Goal: Task Accomplishment & Management: Manage account settings

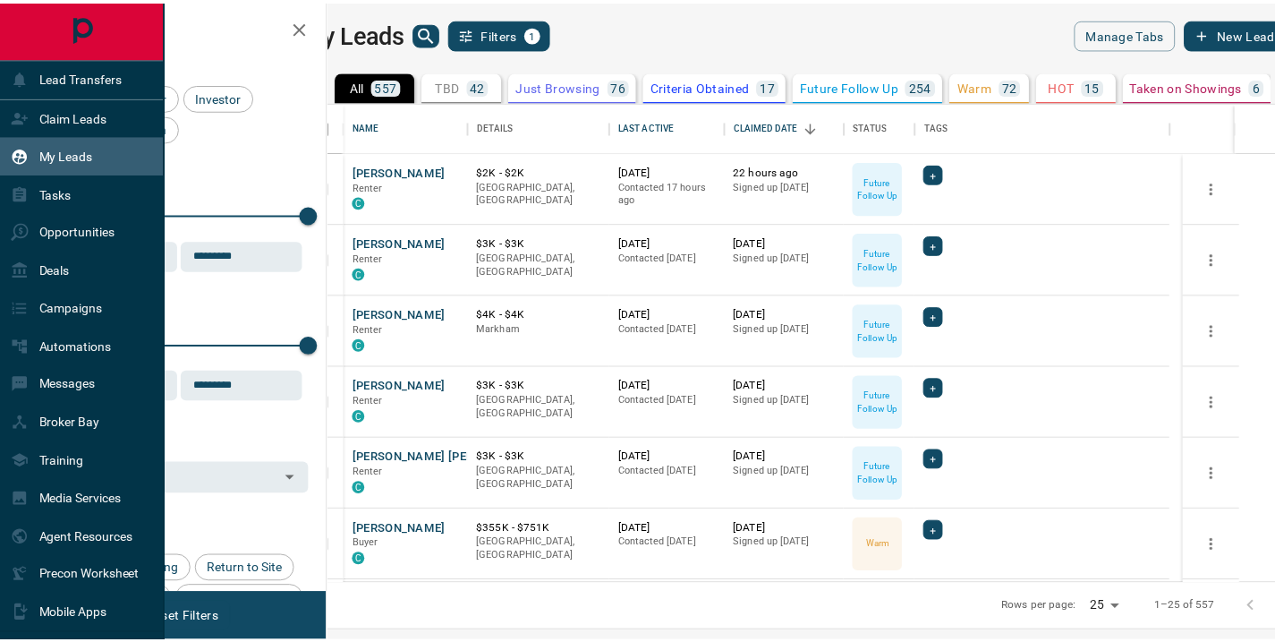
scroll to position [468, 937]
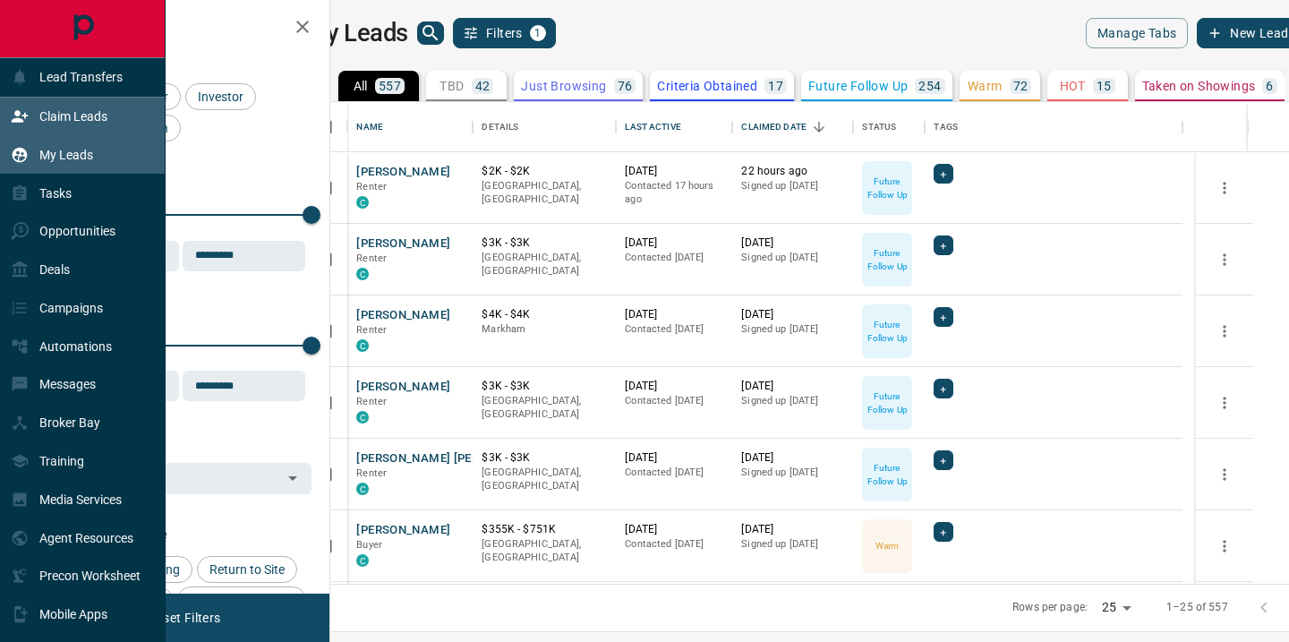
click at [77, 115] on p "Claim Leads" at bounding box center [73, 116] width 68 height 14
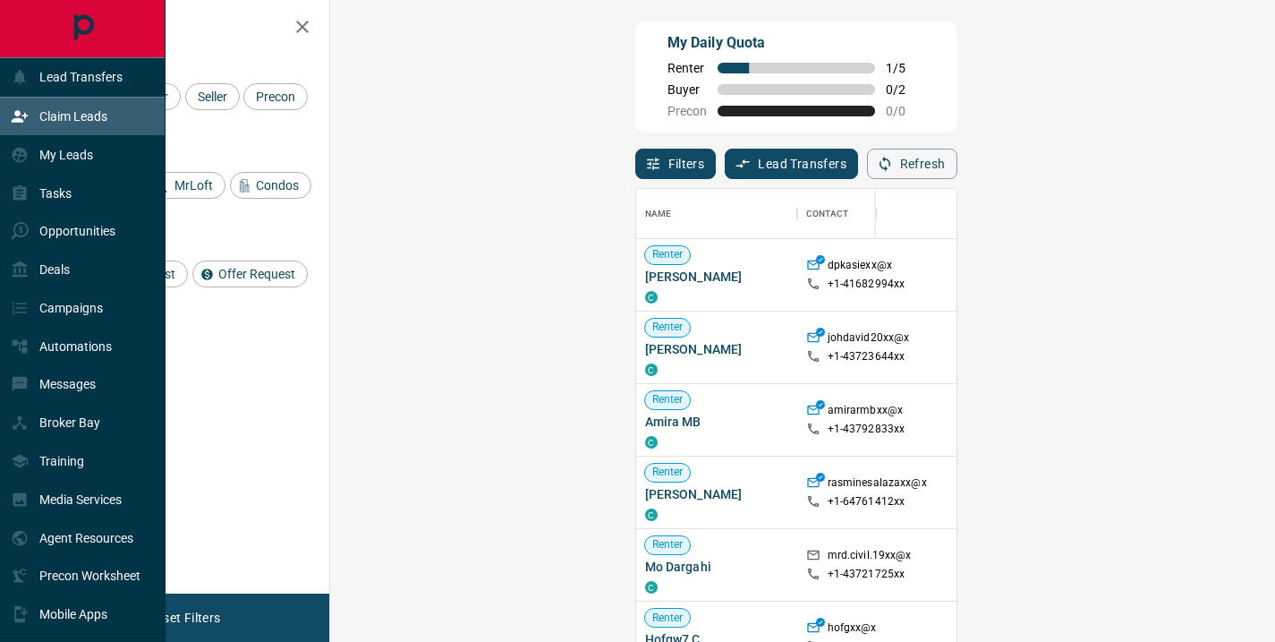
scroll to position [471, 893]
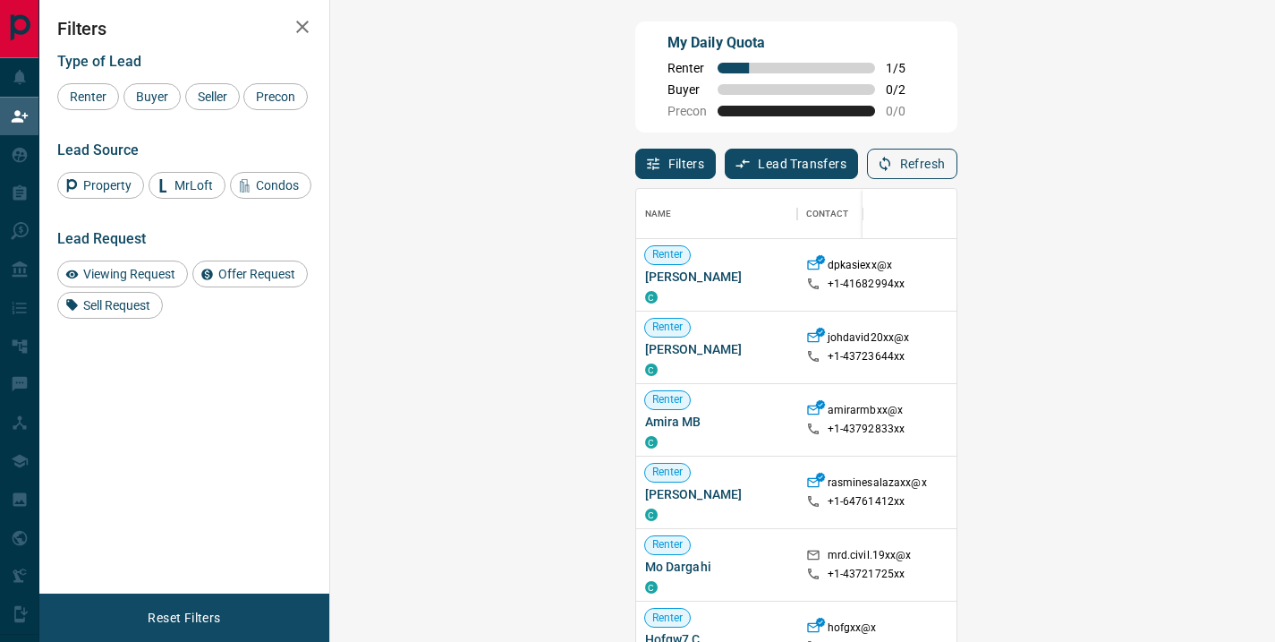
click at [957, 166] on button "Refresh" at bounding box center [912, 164] width 90 height 30
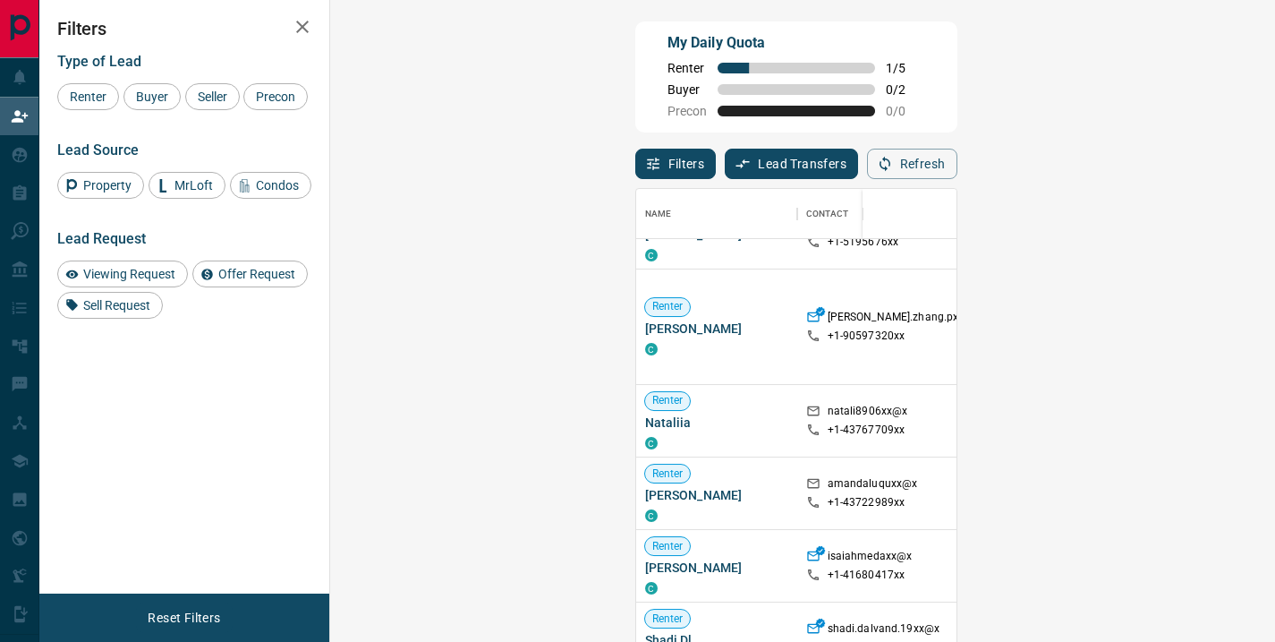
scroll to position [481, 0]
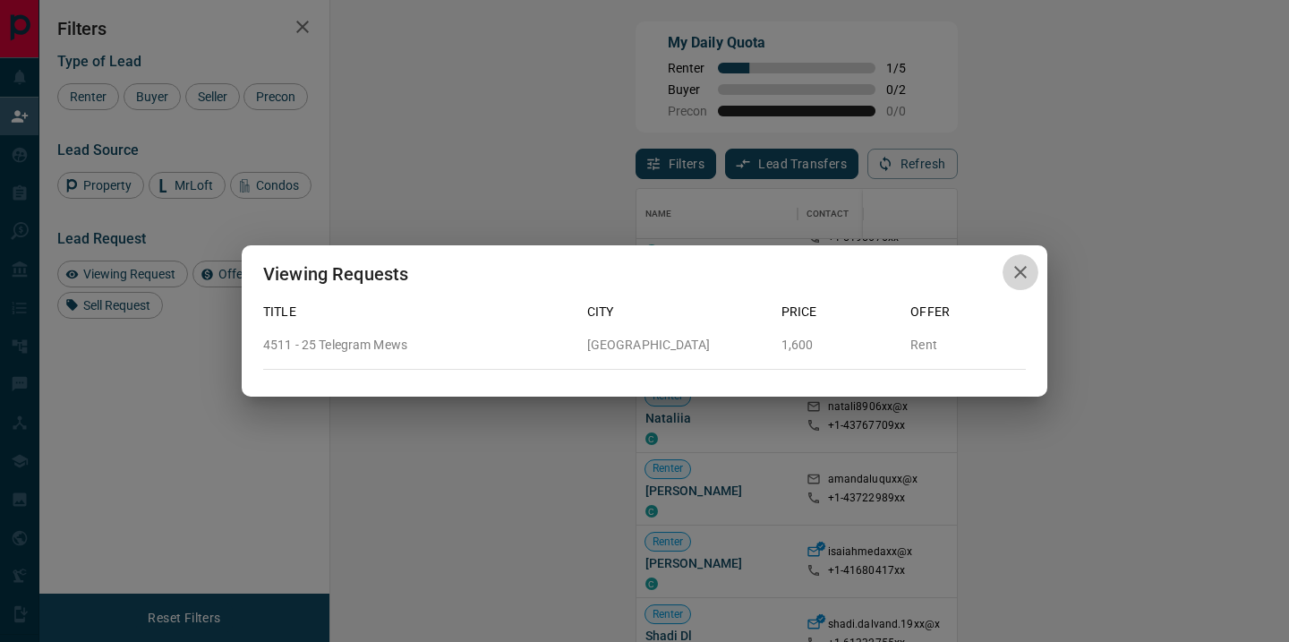
click at [1017, 271] on icon "button" at bounding box center [1019, 271] width 21 height 21
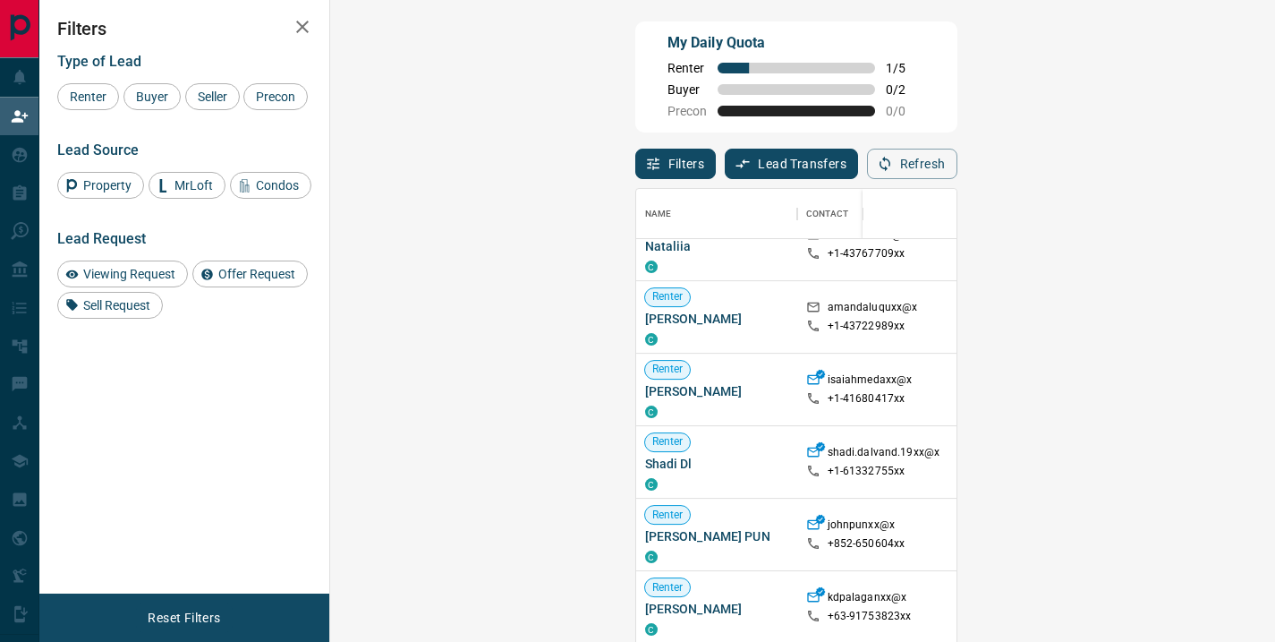
scroll to position [657, 0]
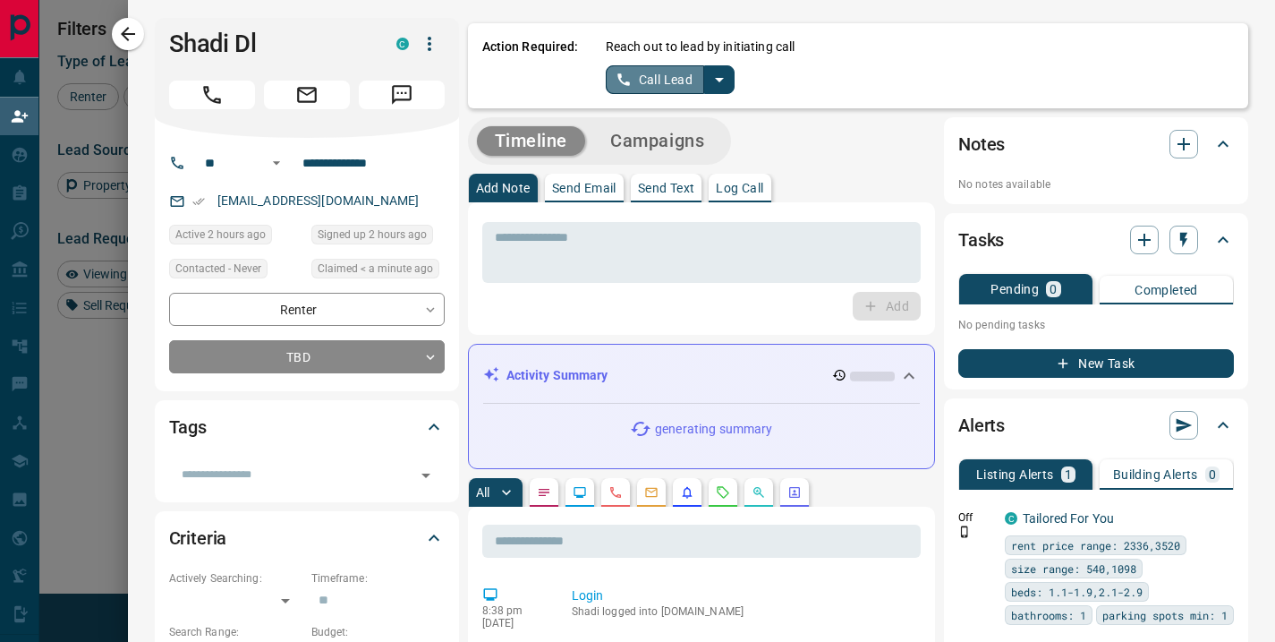
click at [646, 78] on button "Call Lead" at bounding box center [655, 79] width 99 height 29
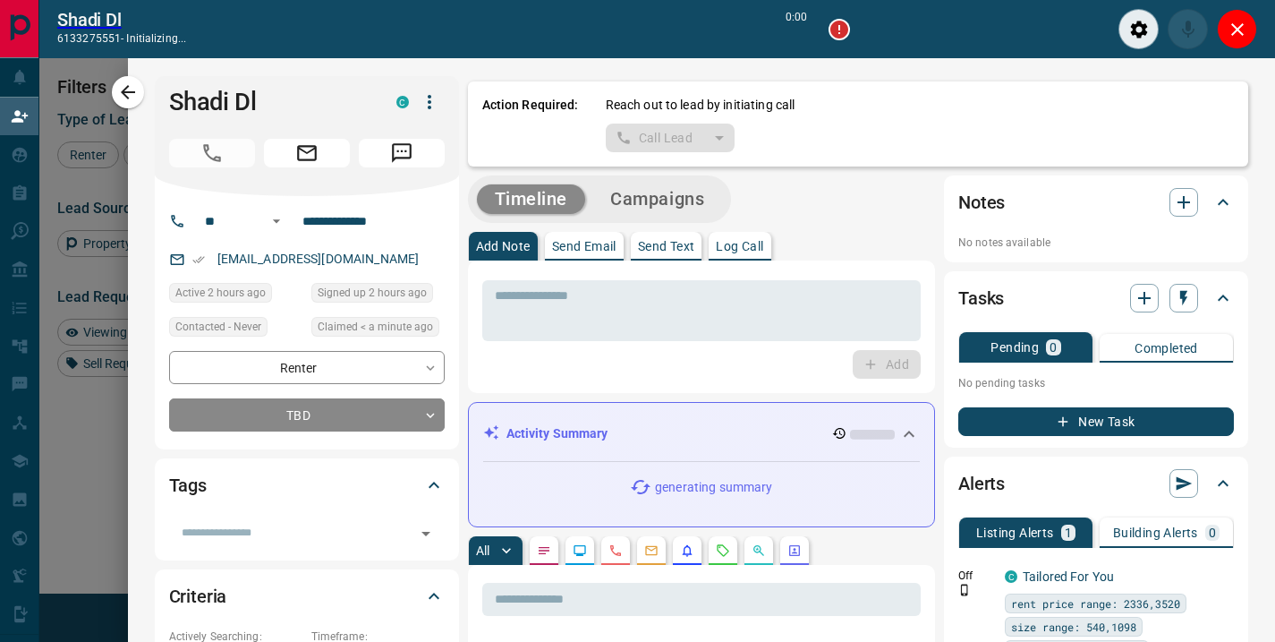
scroll to position [426, 893]
click at [1230, 24] on icon "Close" at bounding box center [1237, 29] width 21 height 21
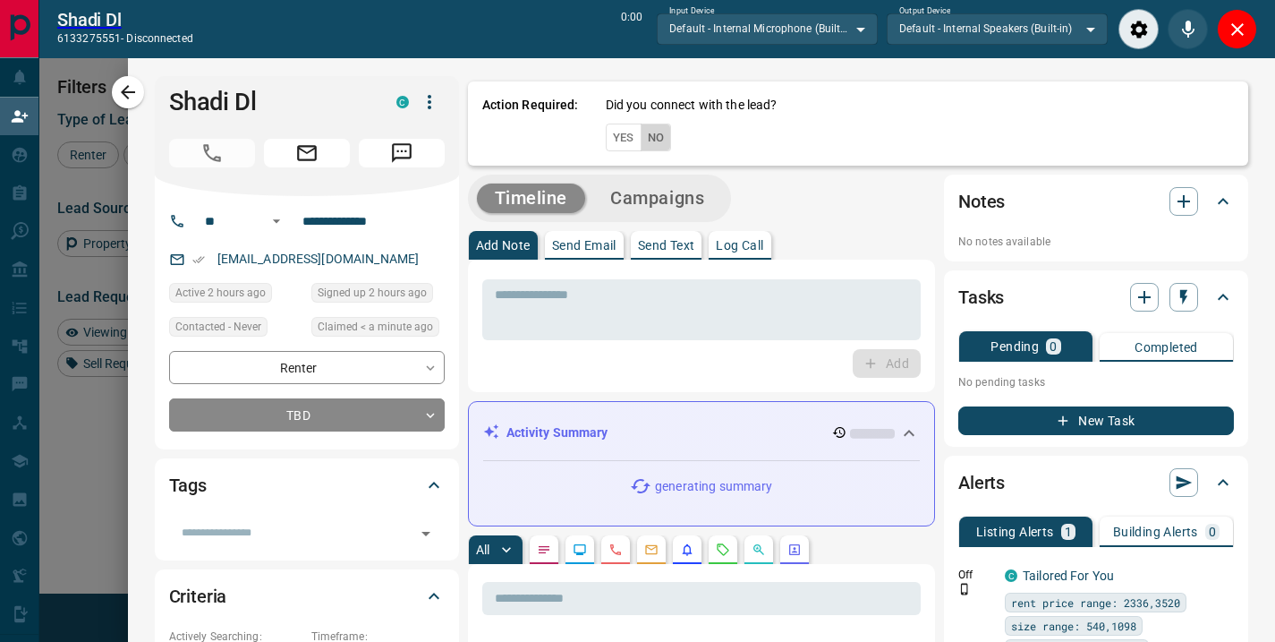
click at [646, 133] on button "No" at bounding box center [656, 137] width 31 height 28
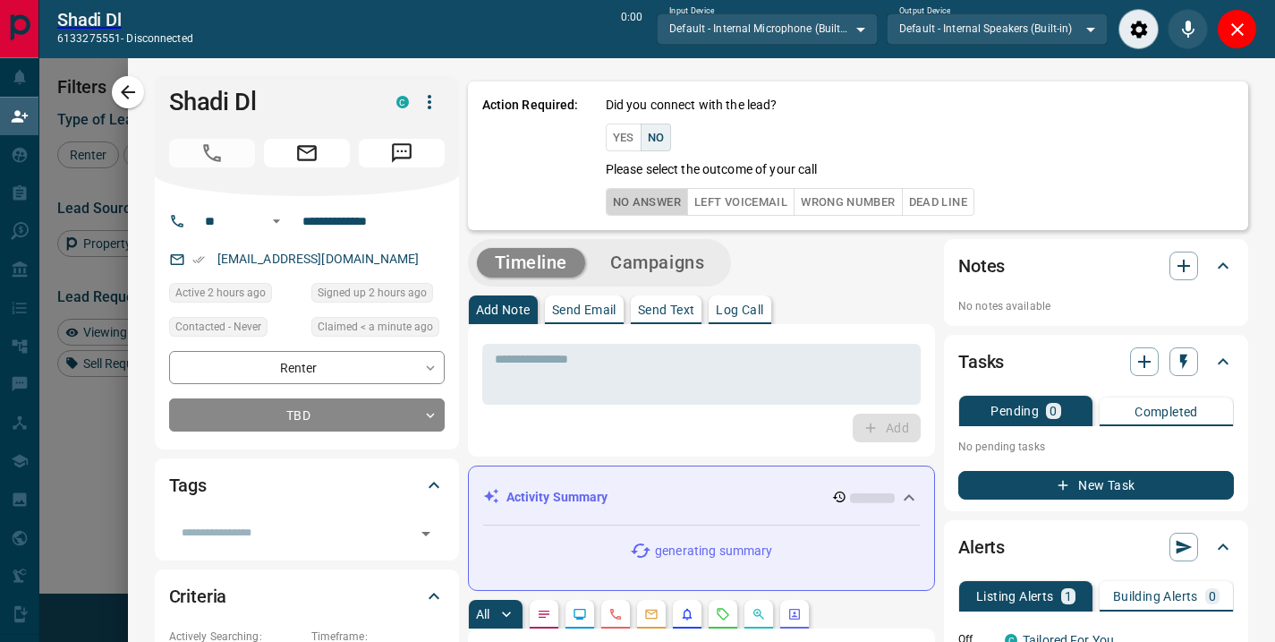
click at [646, 202] on button "No Answer" at bounding box center [647, 202] width 82 height 28
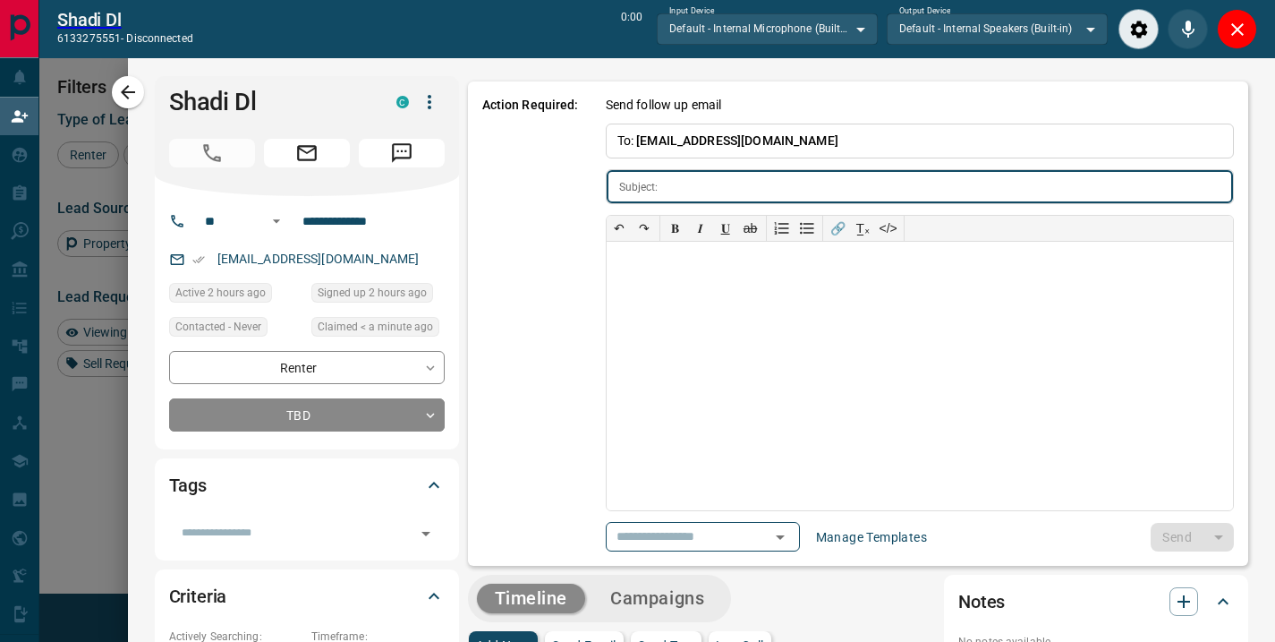
type input "**********"
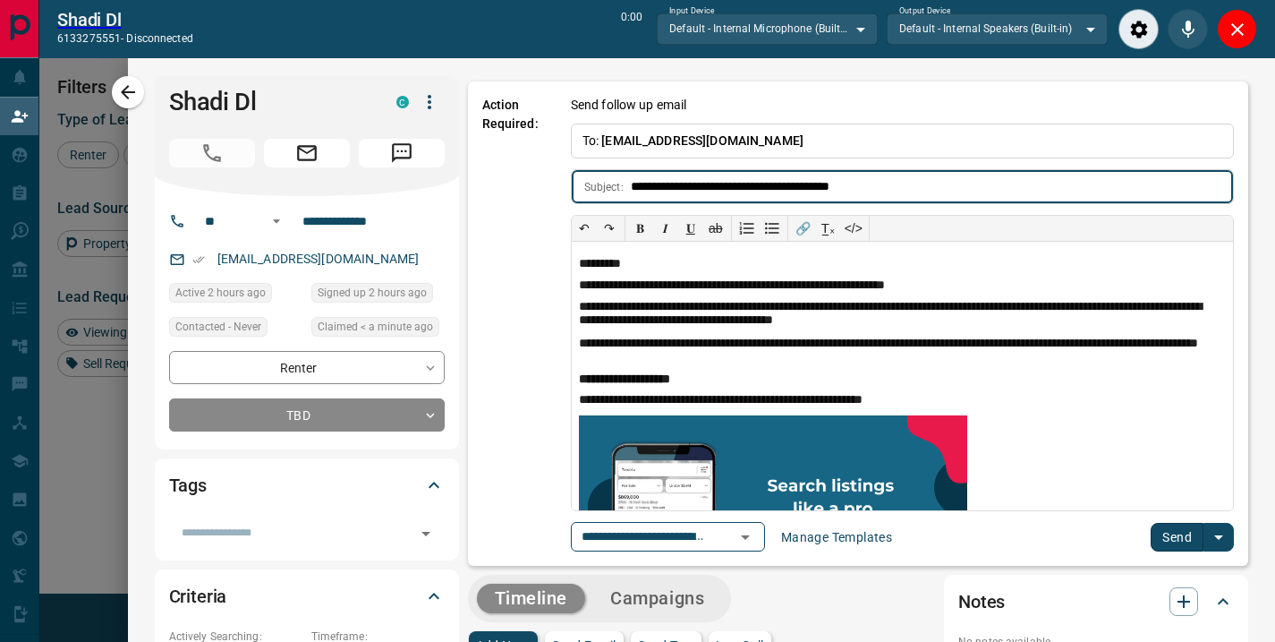
click at [1163, 528] on button "Send" at bounding box center [1177, 537] width 53 height 29
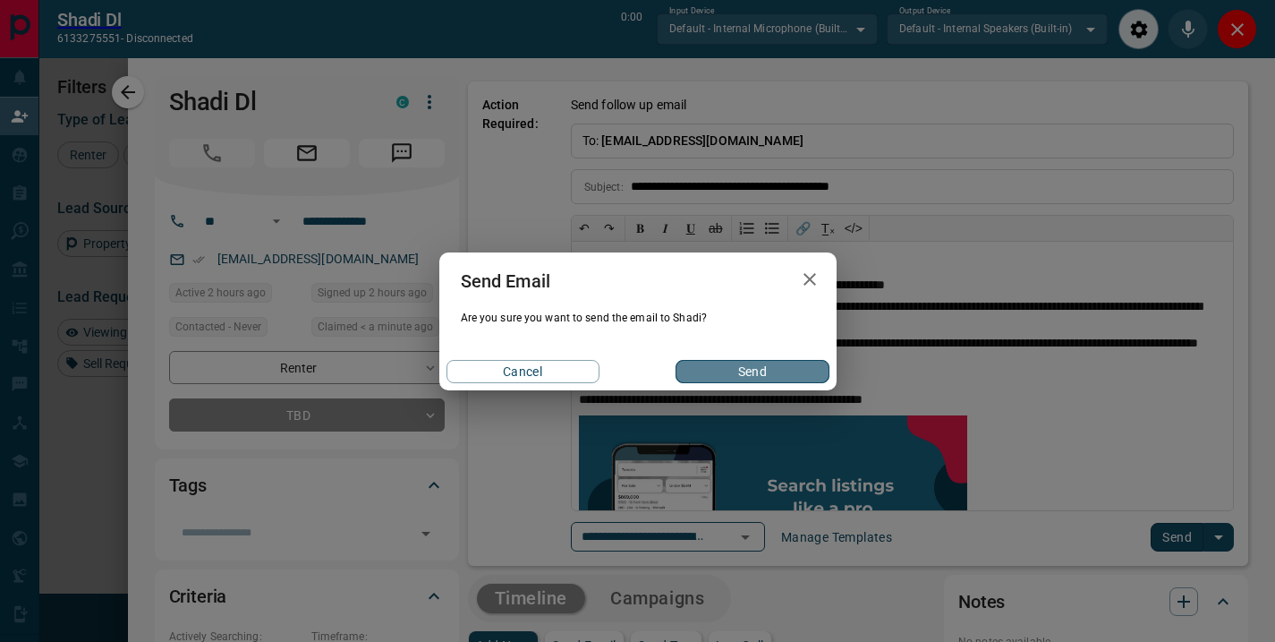
click at [720, 363] on button "Send" at bounding box center [752, 371] width 153 height 23
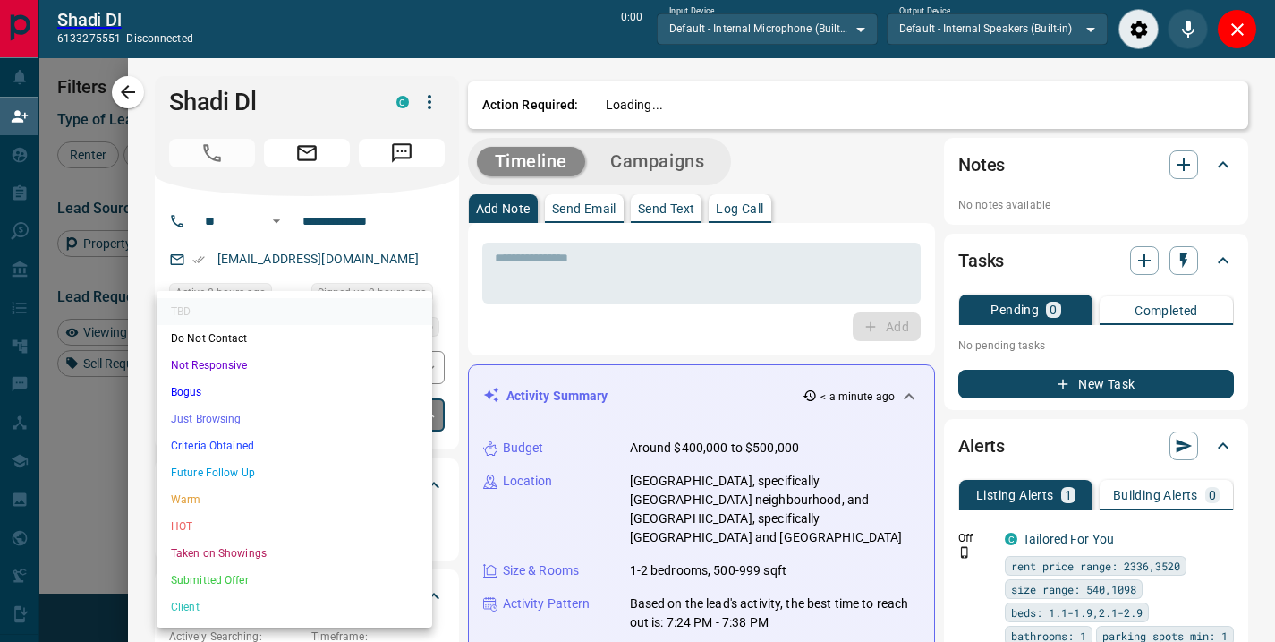
click at [416, 412] on body "Lead Transfers Claim Leads My Leads Tasks Opportunities Deals Campaigns Automat…" at bounding box center [637, 304] width 1275 height 608
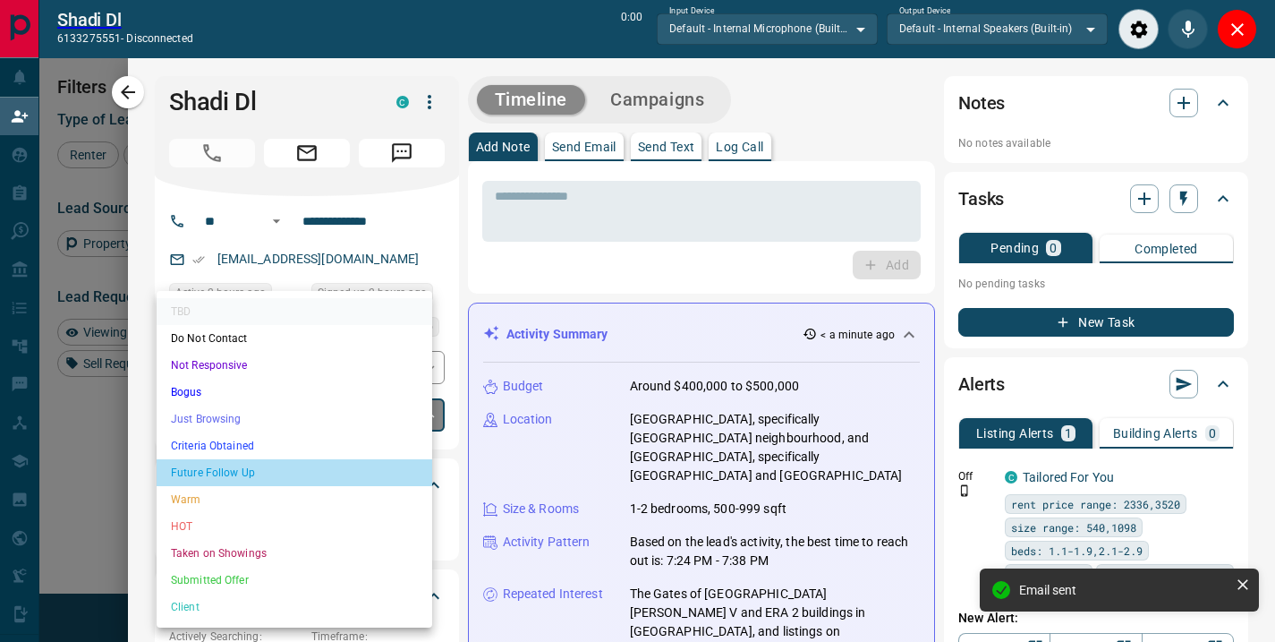
click at [254, 466] on li "Future Follow Up" at bounding box center [295, 472] width 276 height 27
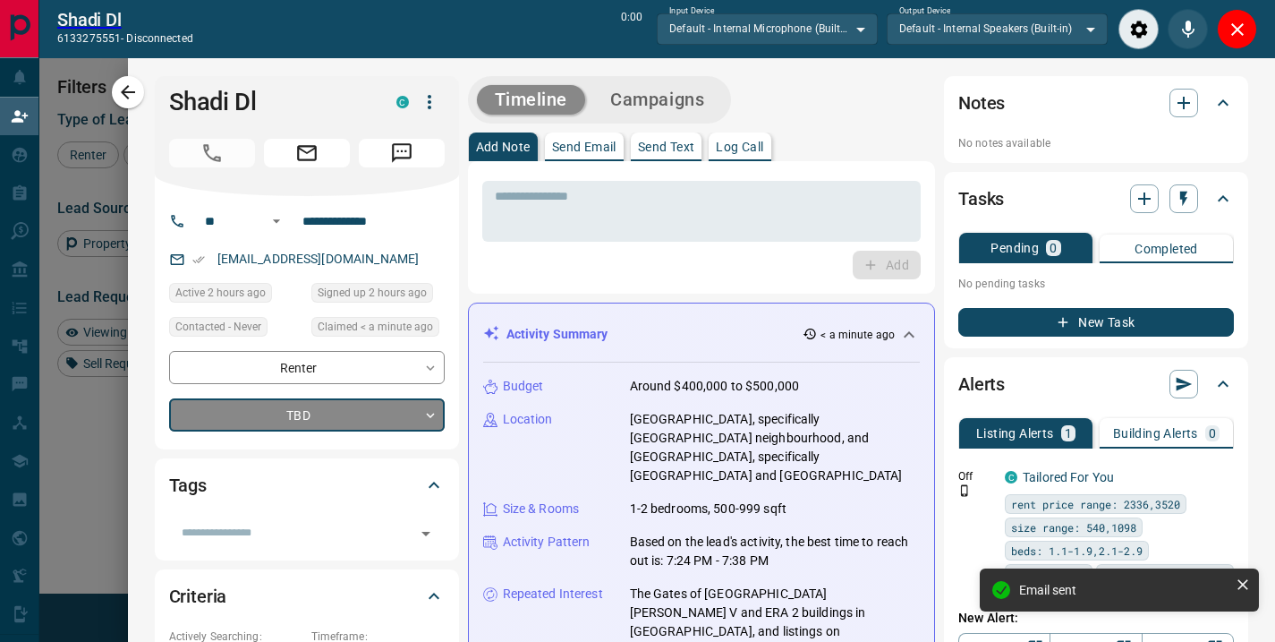
type input "*"
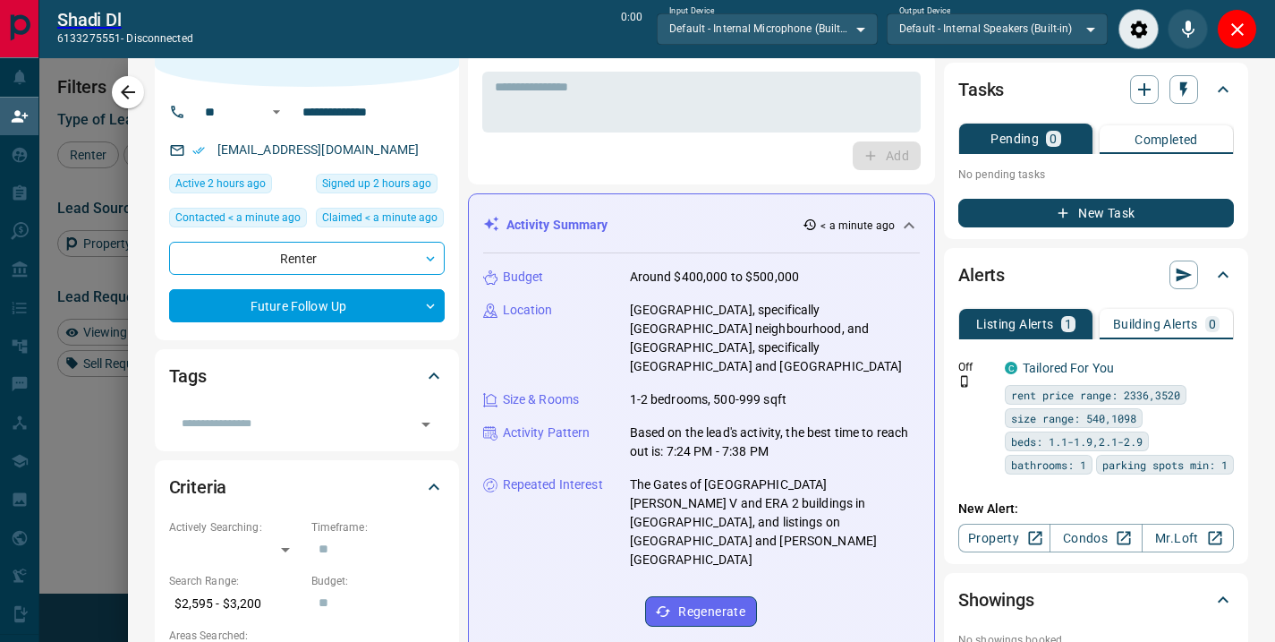
scroll to position [2, 0]
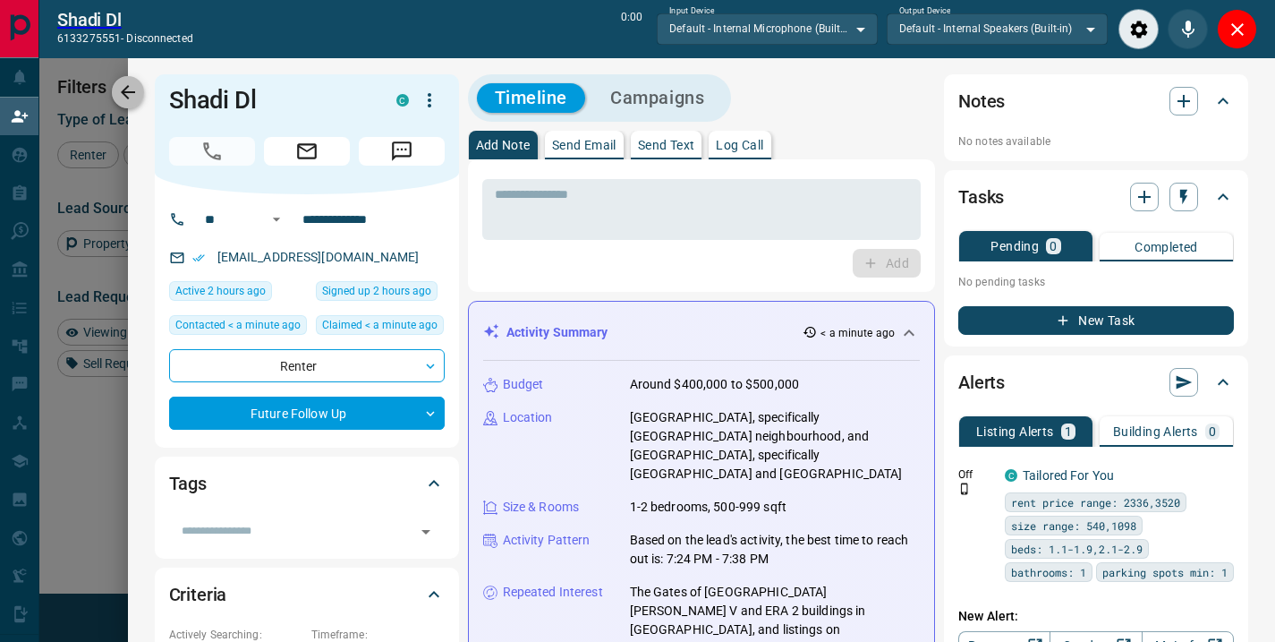
click at [129, 92] on icon "button" at bounding box center [128, 92] width 14 height 14
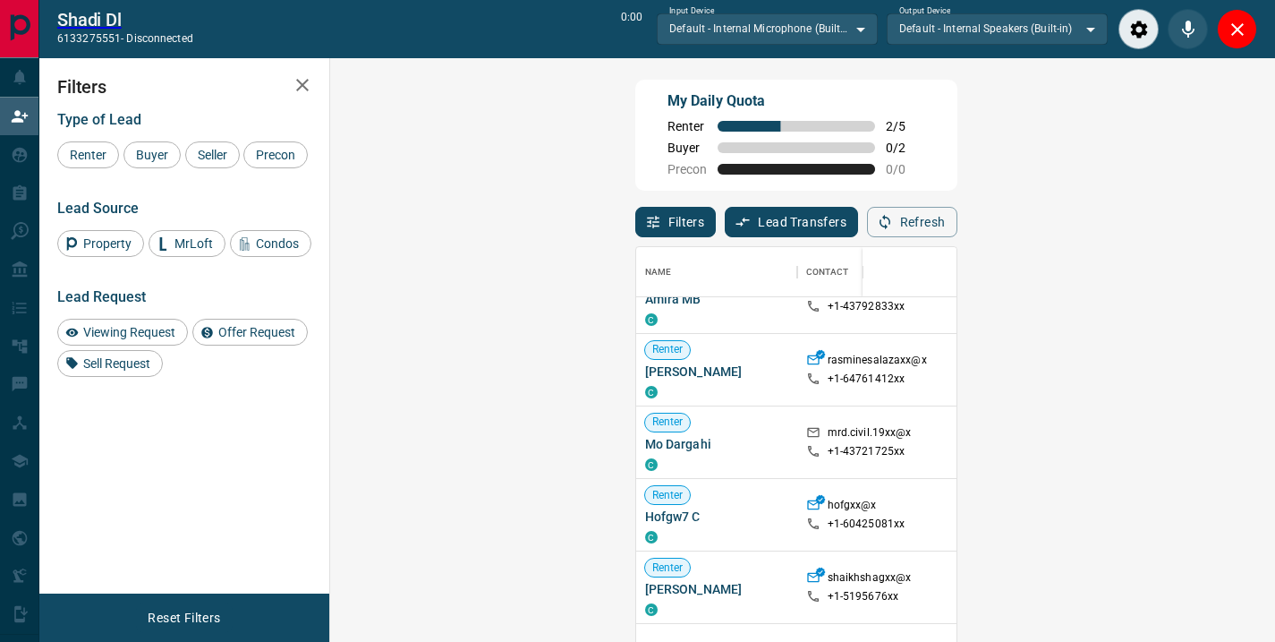
scroll to position [258, 0]
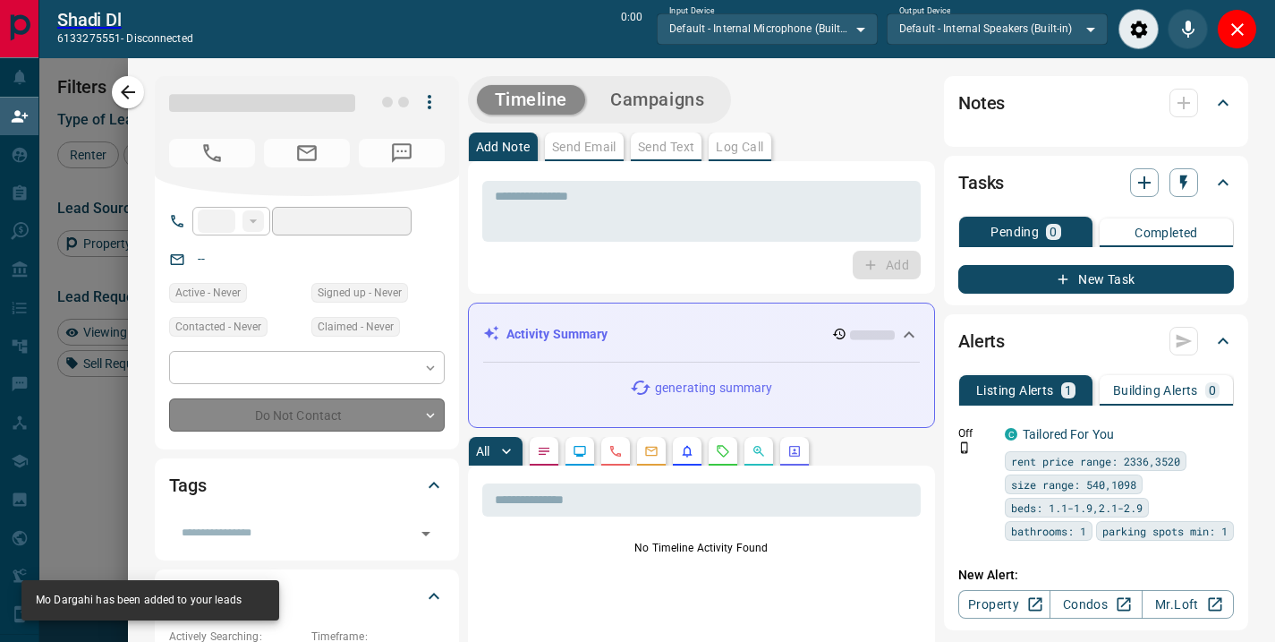
type input "**"
type input "**********"
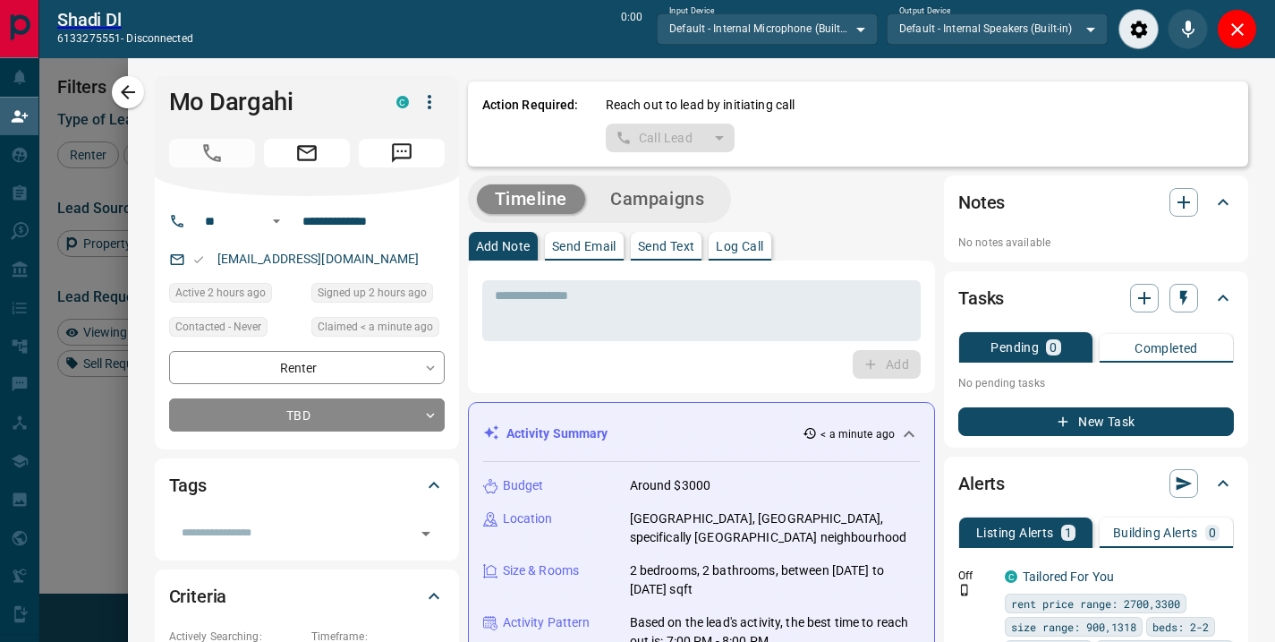
click at [706, 135] on div "Call Lead" at bounding box center [671, 137] width 130 height 29
click at [1232, 34] on icon "Close" at bounding box center [1237, 29] width 13 height 13
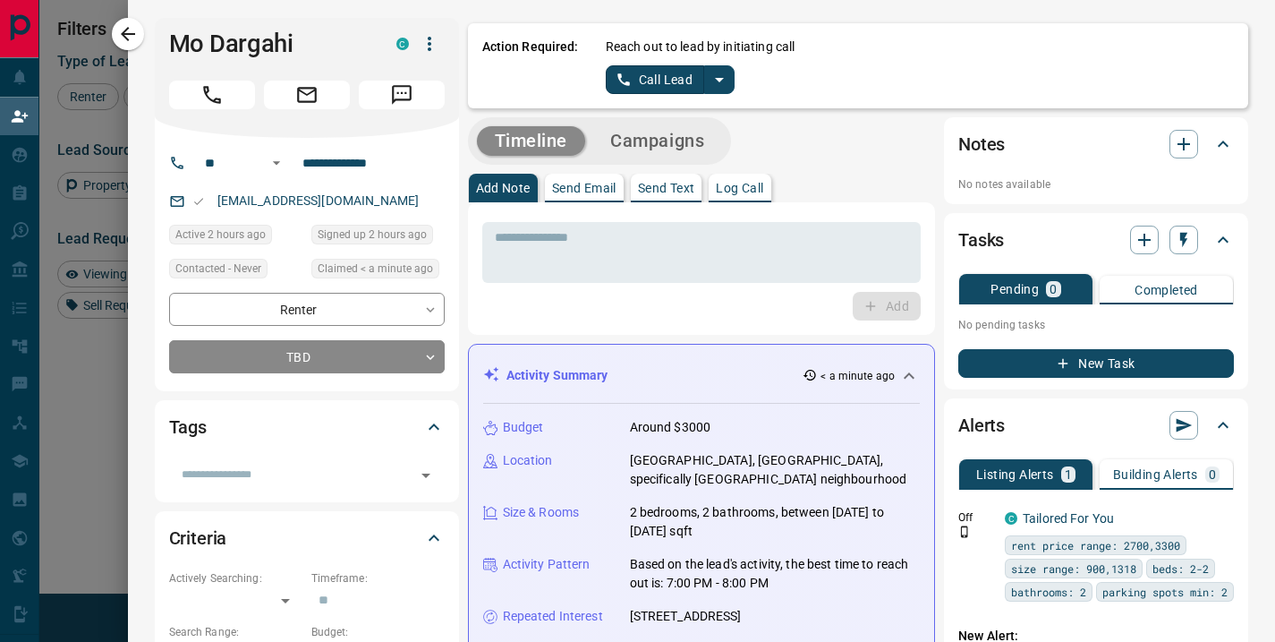
scroll to position [471, 893]
click at [656, 76] on button "Call Lead" at bounding box center [655, 79] width 99 height 29
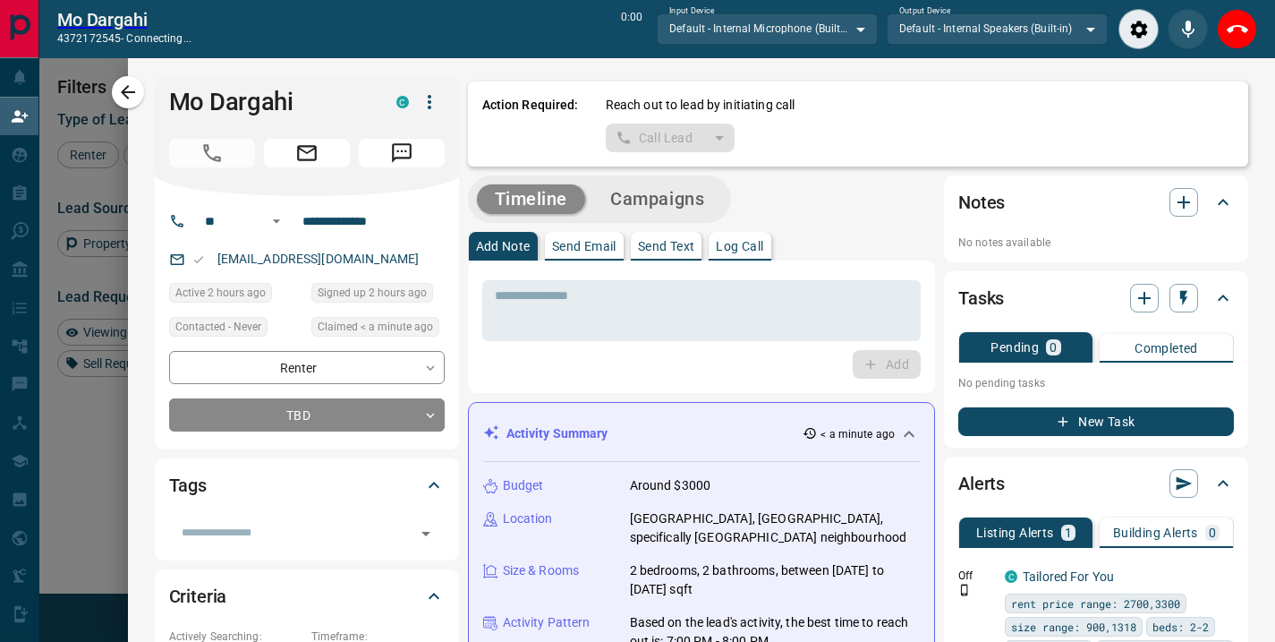
scroll to position [426, 893]
click at [1243, 26] on icon "Close" at bounding box center [1237, 29] width 21 height 21
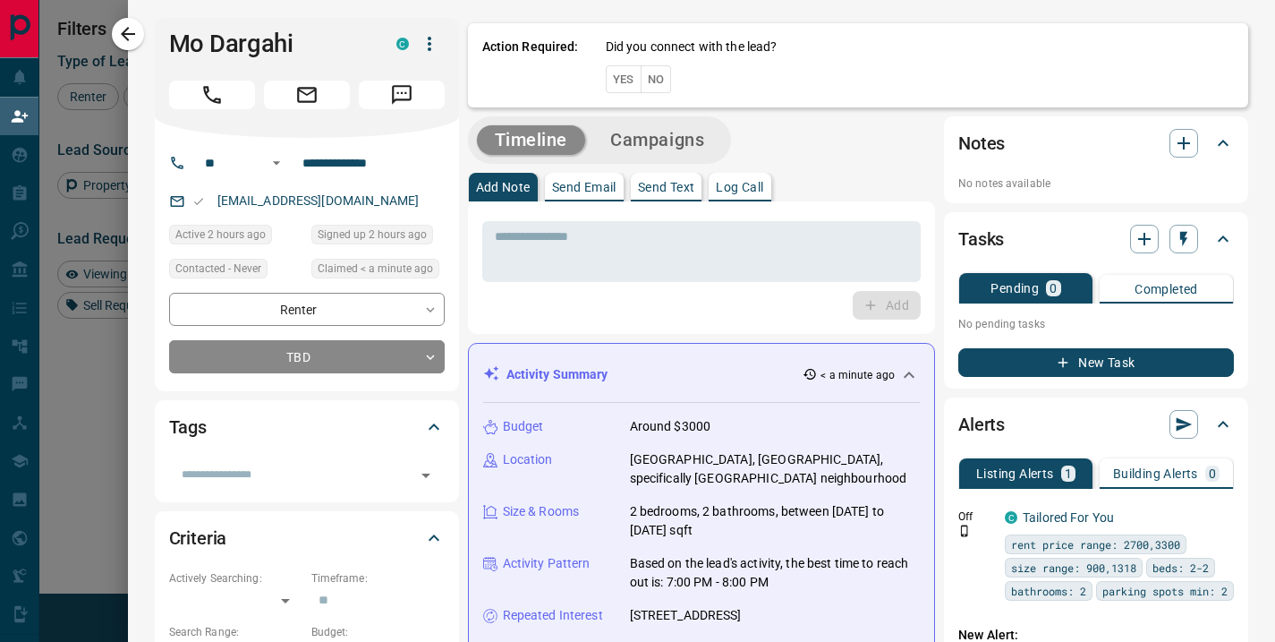
scroll to position [471, 893]
click at [652, 73] on button "No" at bounding box center [656, 79] width 31 height 28
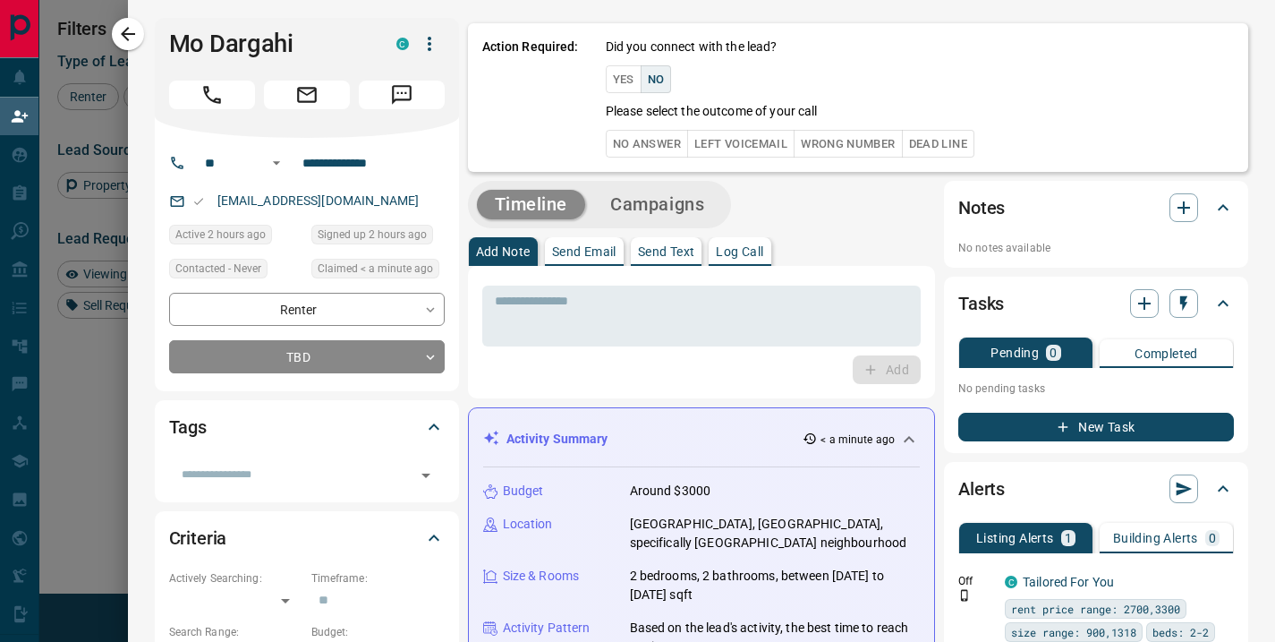
click at [614, 145] on button "No Answer" at bounding box center [647, 144] width 82 height 28
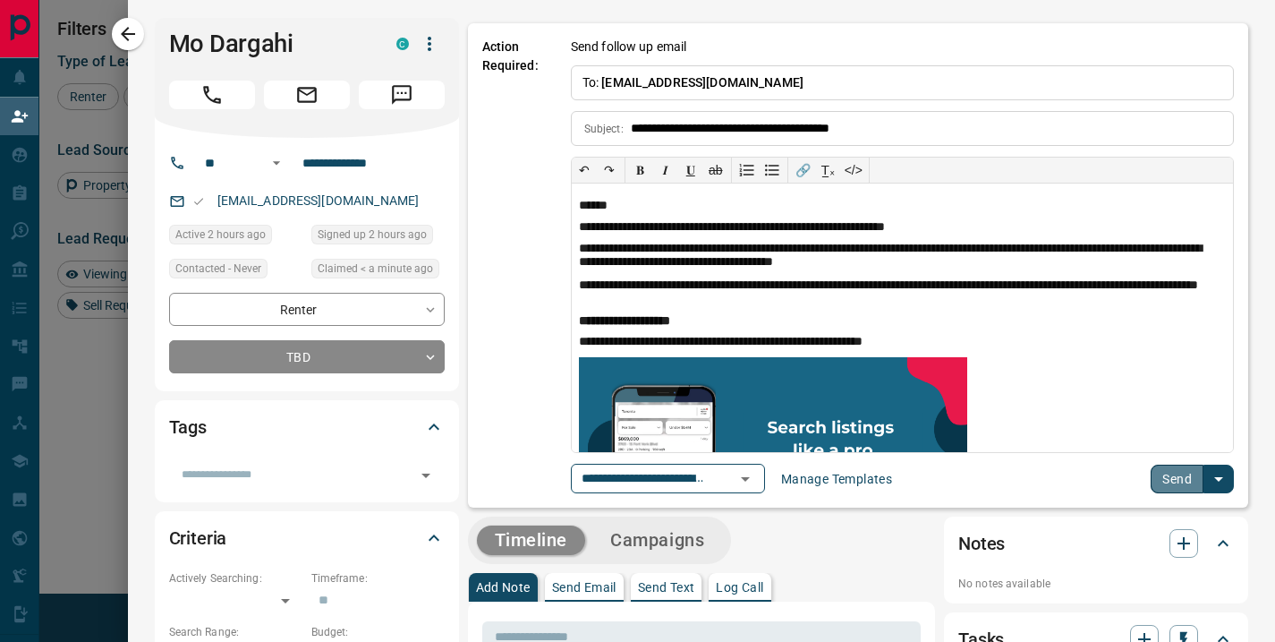
click at [1164, 477] on button "Send" at bounding box center [1177, 478] width 53 height 29
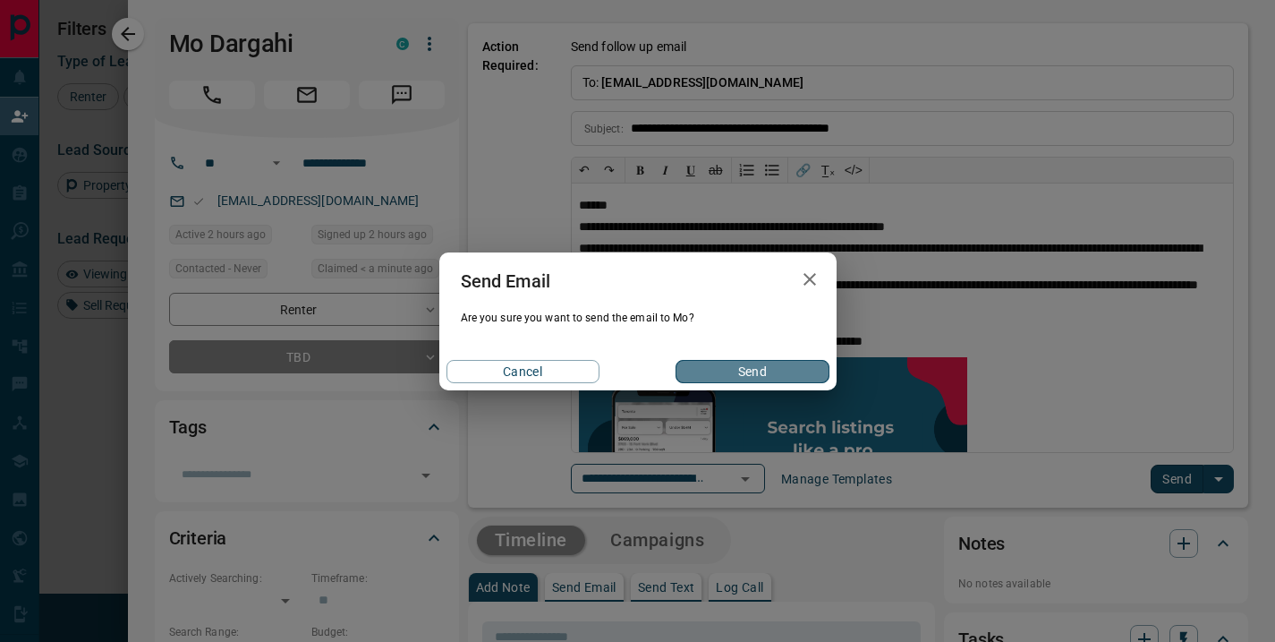
click at [776, 367] on button "Send" at bounding box center [752, 371] width 153 height 23
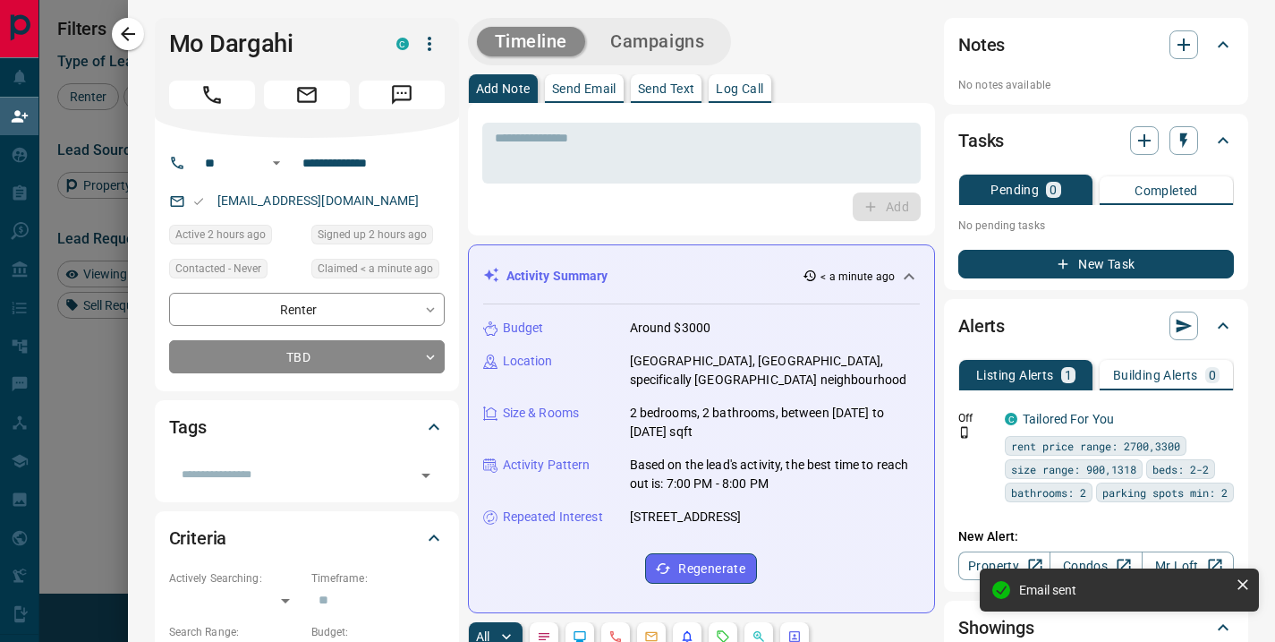
click at [483, 340] on div "Budget Around $3000 Location [GEOGRAPHIC_DATA], [GEOGRAPHIC_DATA], specifically…" at bounding box center [702, 450] width 438 height 293
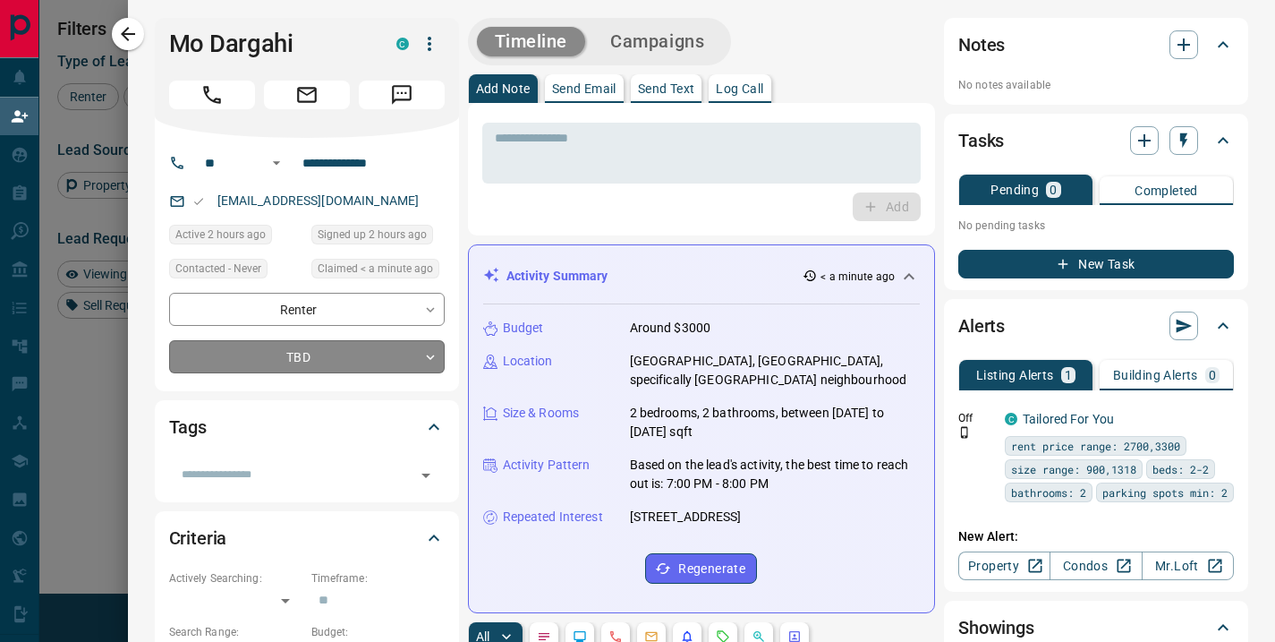
click at [415, 355] on body "Lead Transfers Claim Leads My Leads Tasks Opportunities Deals Campaigns Automat…" at bounding box center [637, 274] width 1275 height 549
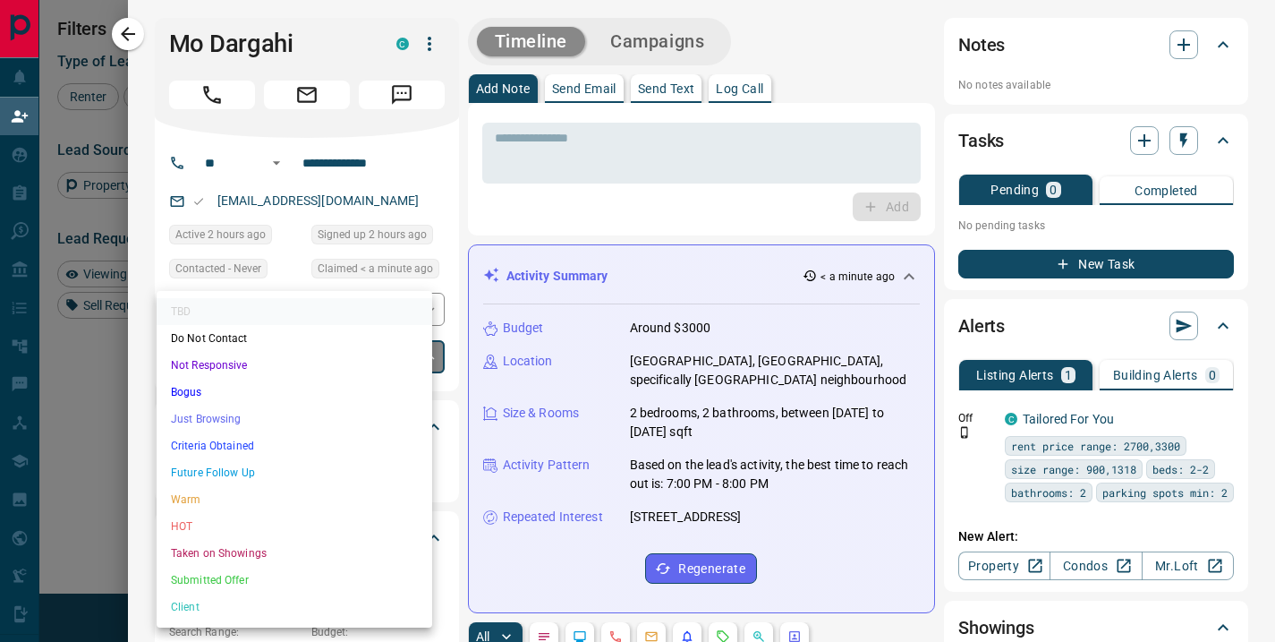
click at [580, 217] on div at bounding box center [637, 321] width 1275 height 642
click at [418, 356] on body "Lead Transfers Claim Leads My Leads Tasks Opportunities Deals Campaigns Automat…" at bounding box center [637, 274] width 1275 height 549
click at [255, 473] on li "Future Follow Up" at bounding box center [295, 472] width 276 height 27
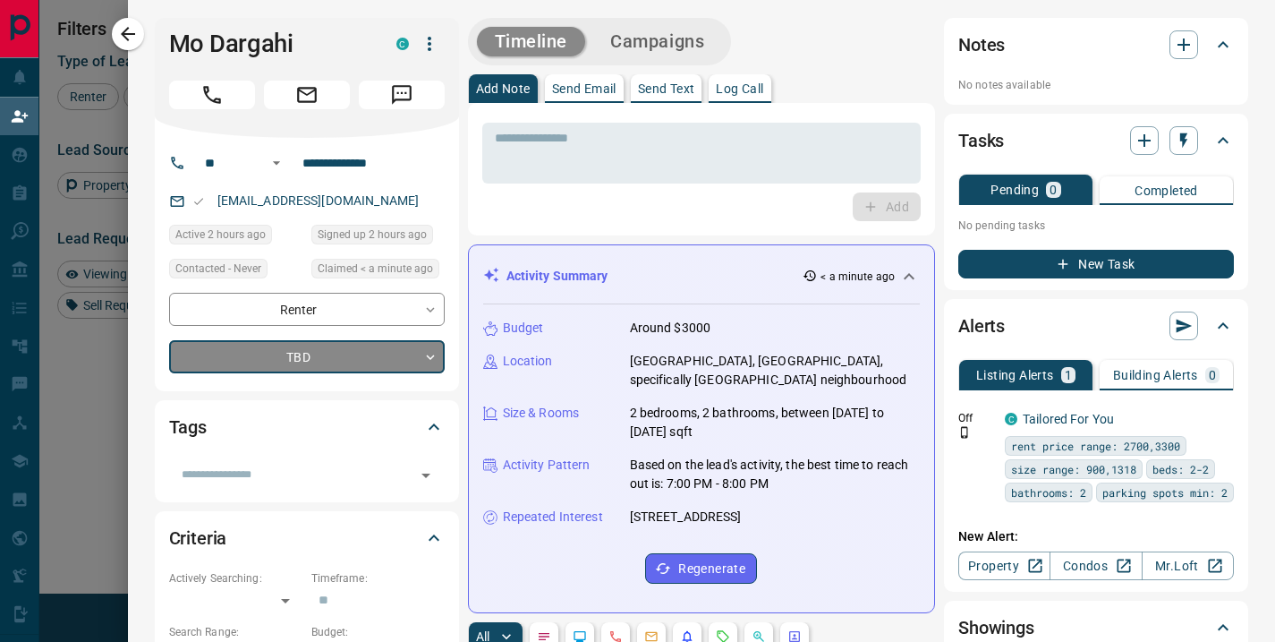
type input "*"
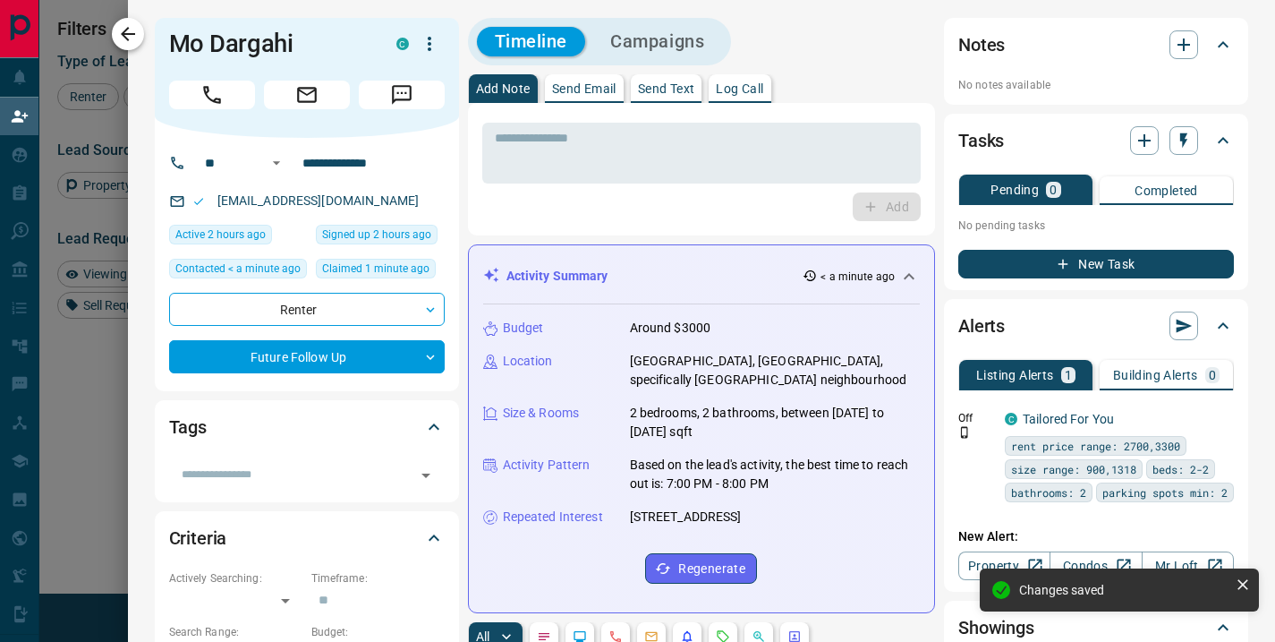
click at [127, 36] on icon "button" at bounding box center [127, 33] width 21 height 21
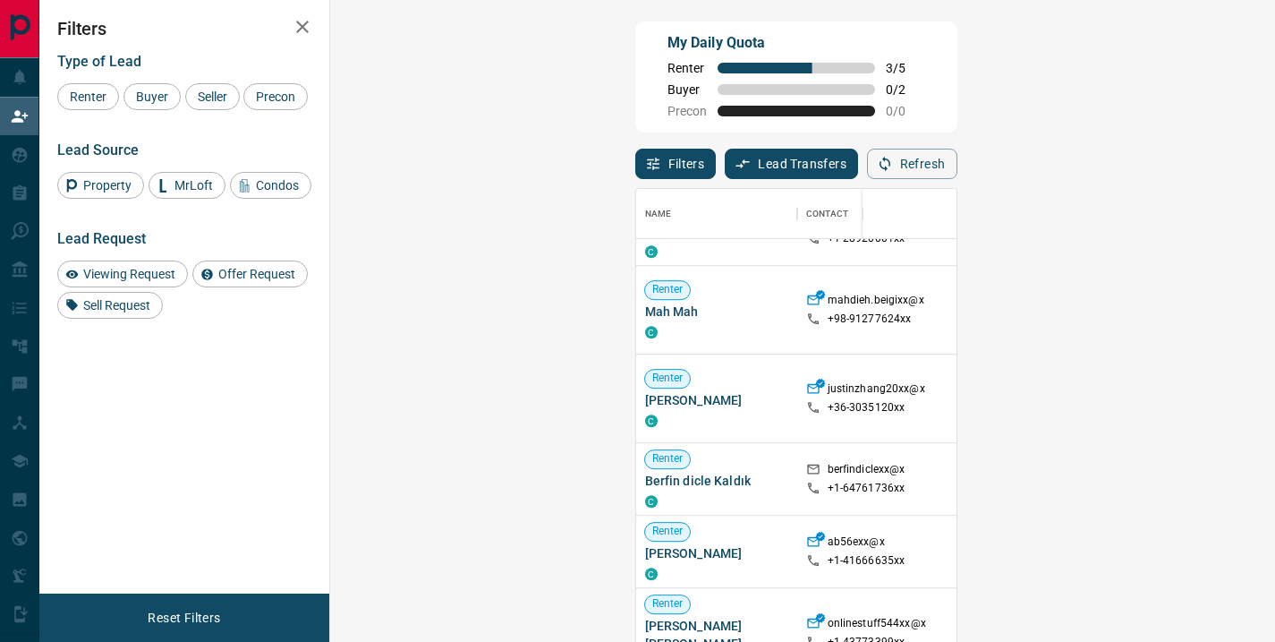
scroll to position [1196, 0]
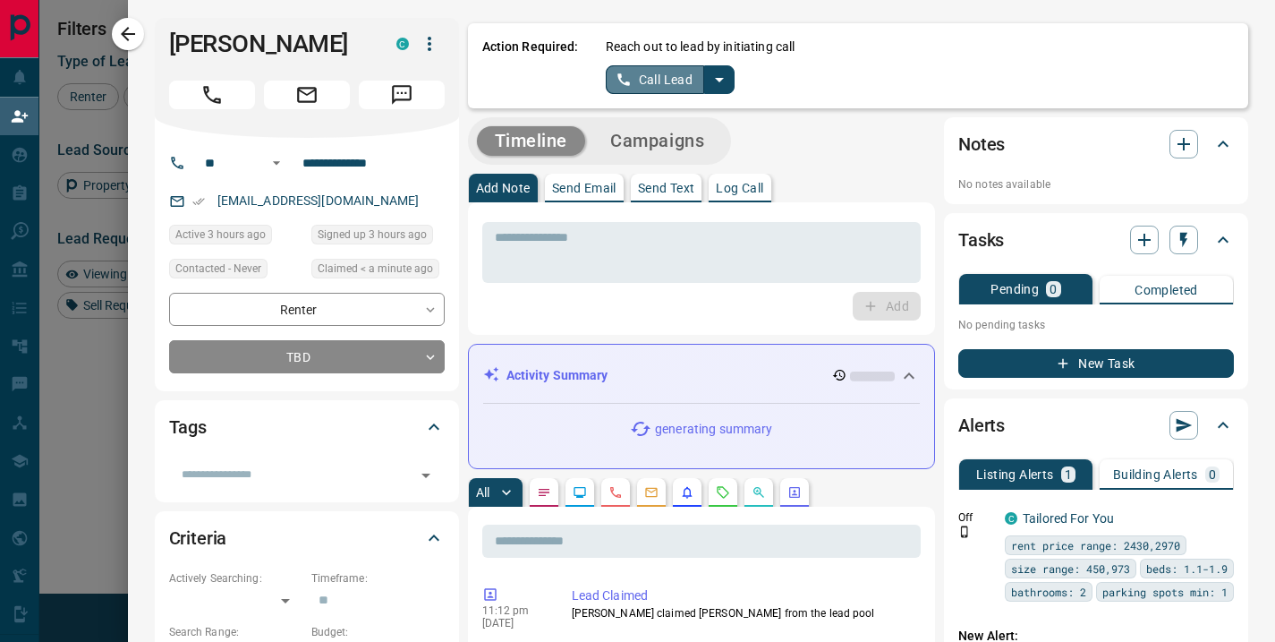
click at [684, 77] on button "Call Lead" at bounding box center [655, 79] width 99 height 29
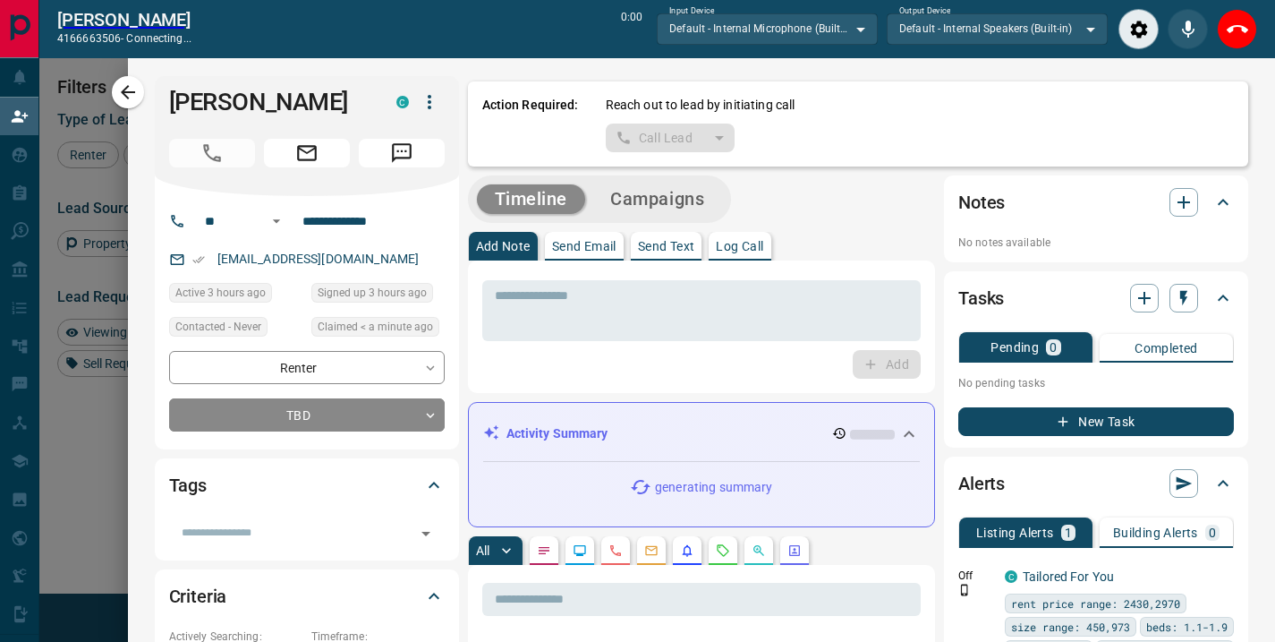
scroll to position [426, 893]
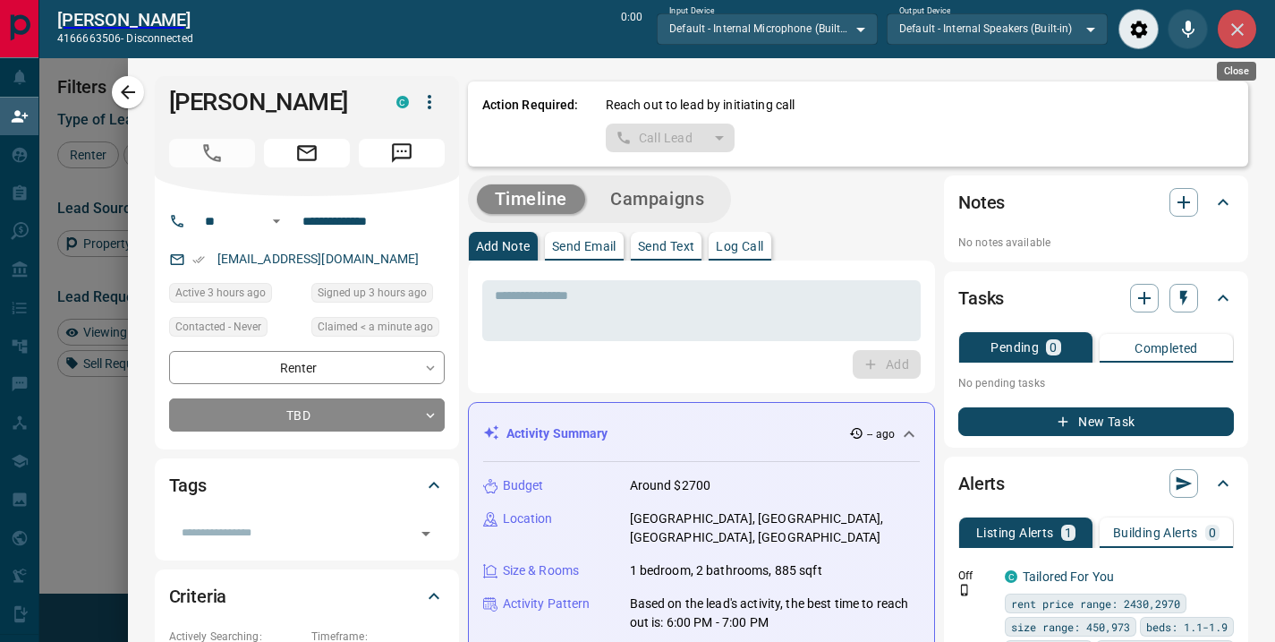
click at [1236, 24] on icon "Close" at bounding box center [1237, 29] width 21 height 21
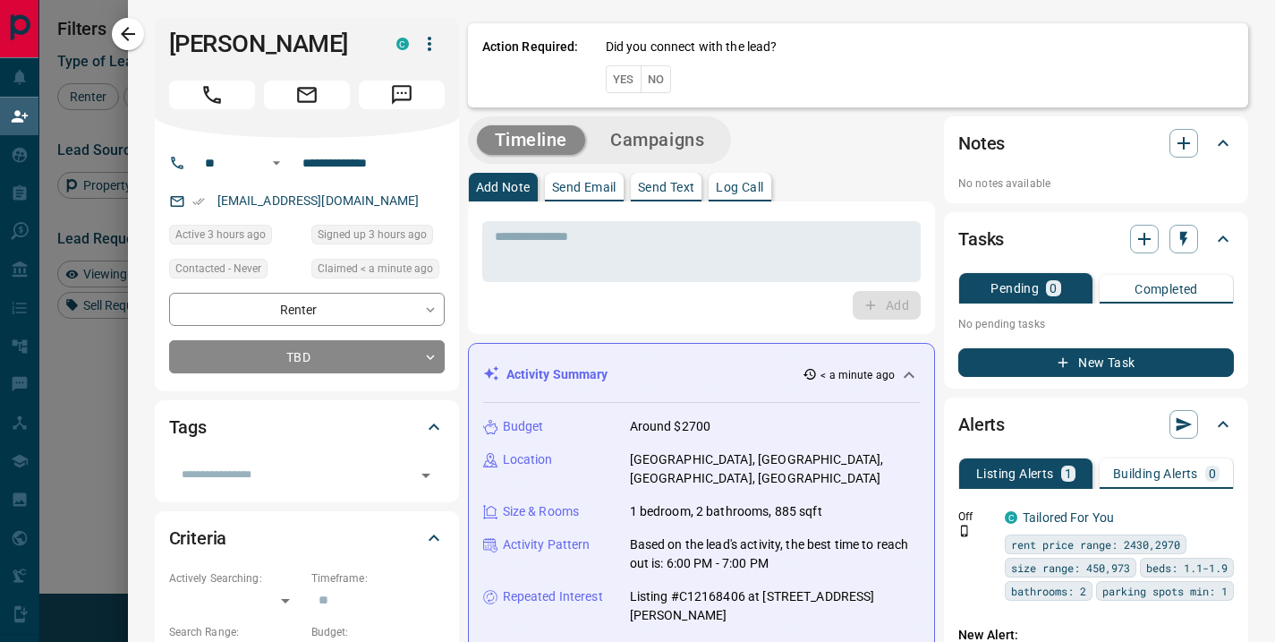
scroll to position [471, 893]
click at [648, 75] on button "No" at bounding box center [656, 79] width 31 height 28
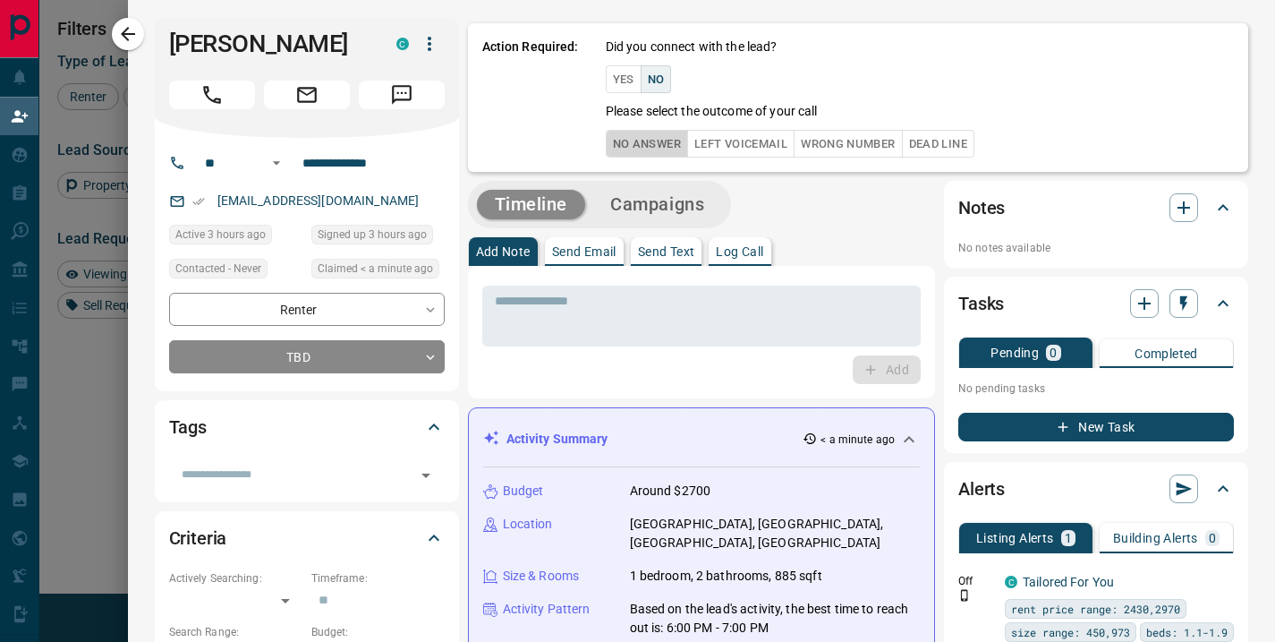
click at [614, 149] on button "No Answer" at bounding box center [647, 144] width 82 height 28
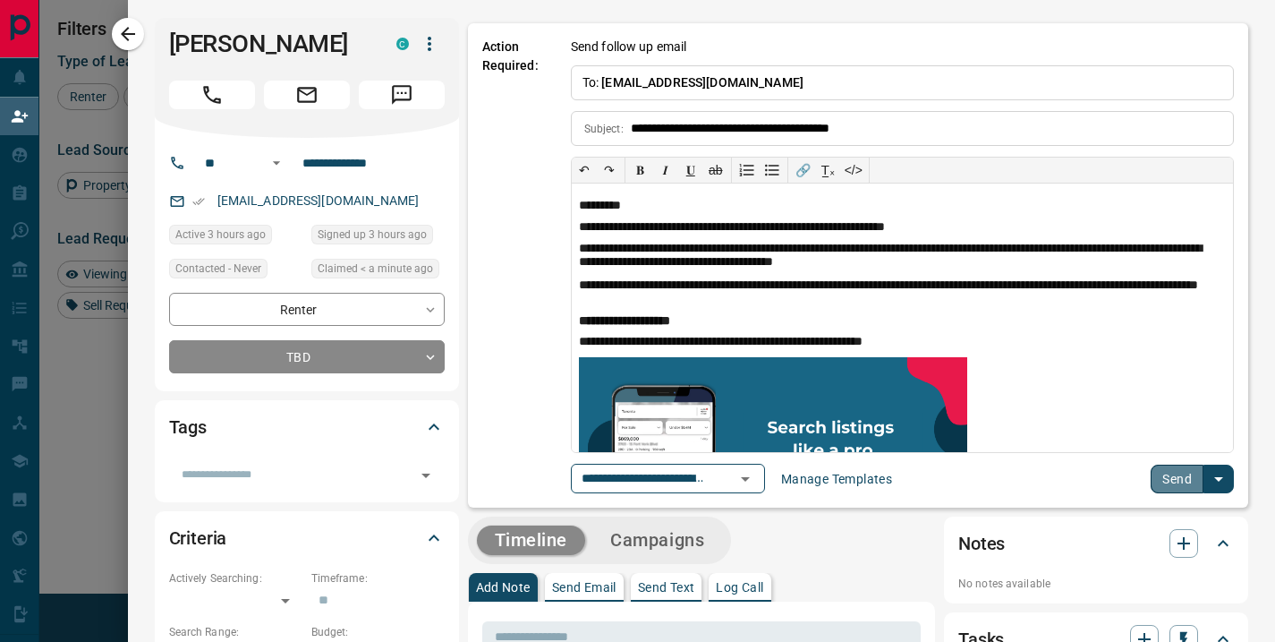
click at [1170, 475] on button "Send" at bounding box center [1177, 478] width 53 height 29
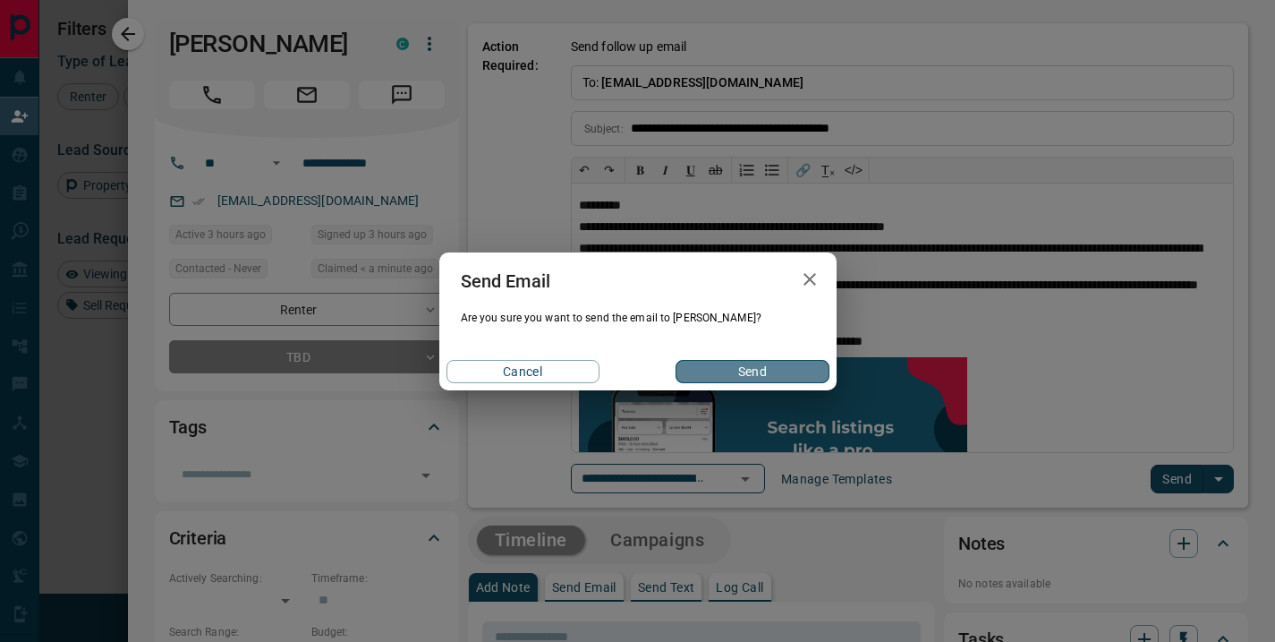
click at [740, 379] on button "Send" at bounding box center [752, 371] width 153 height 23
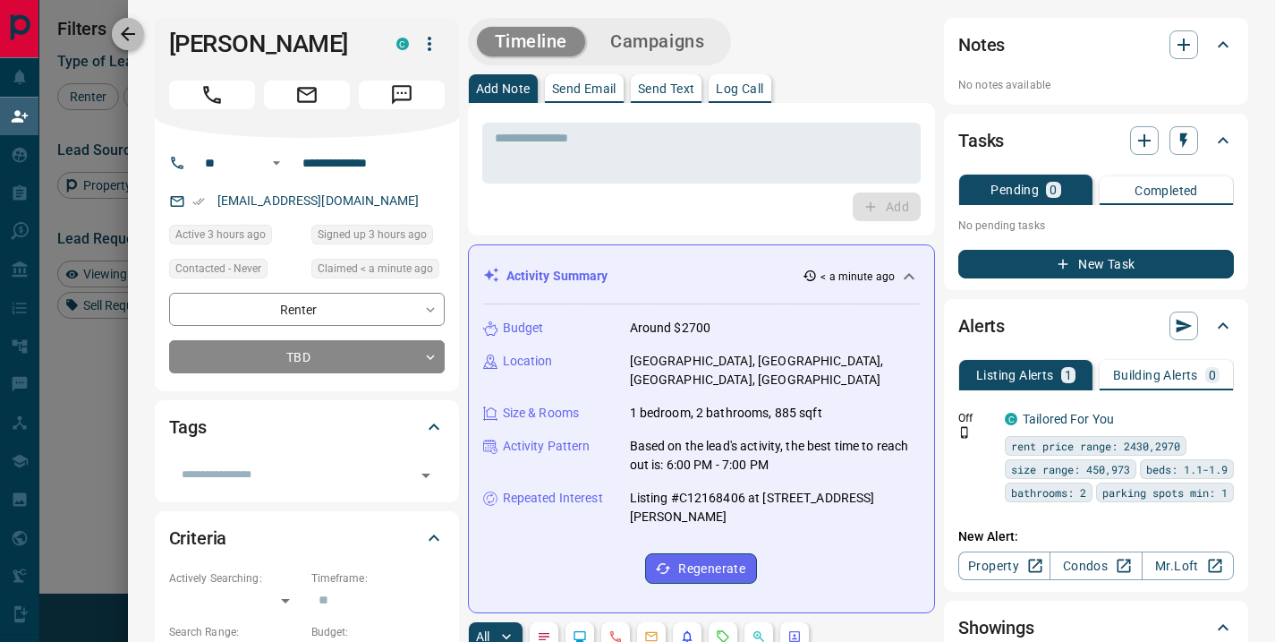
click at [126, 34] on icon "button" at bounding box center [128, 34] width 14 height 14
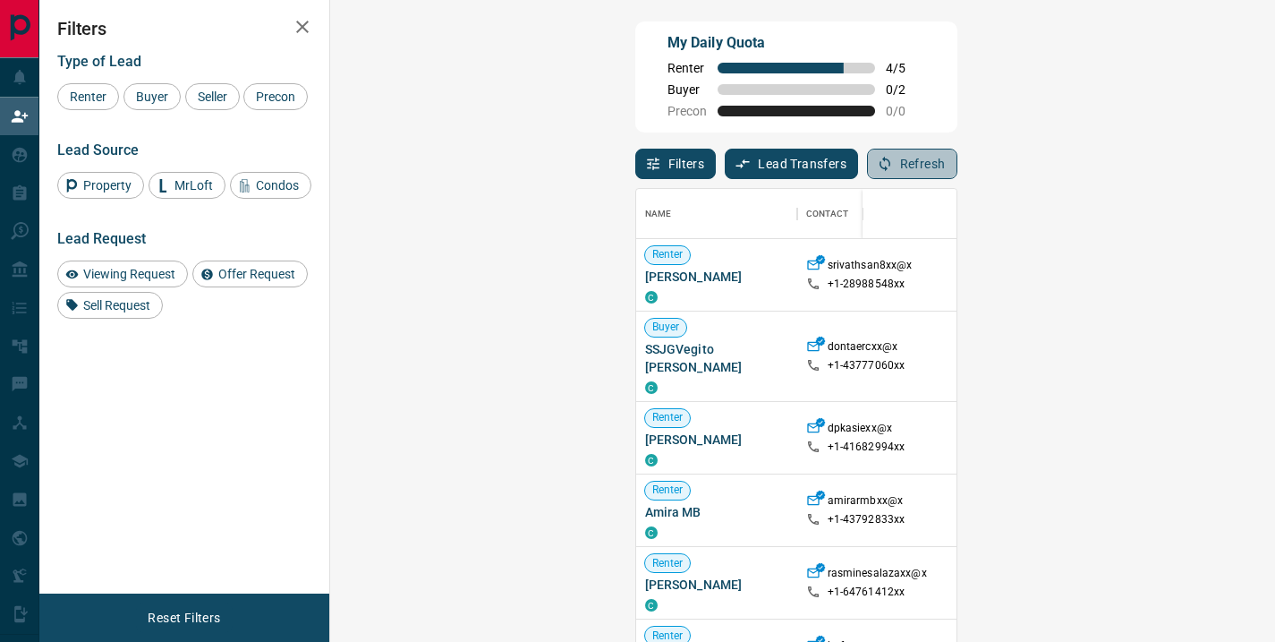
click at [957, 162] on button "Refresh" at bounding box center [912, 164] width 90 height 30
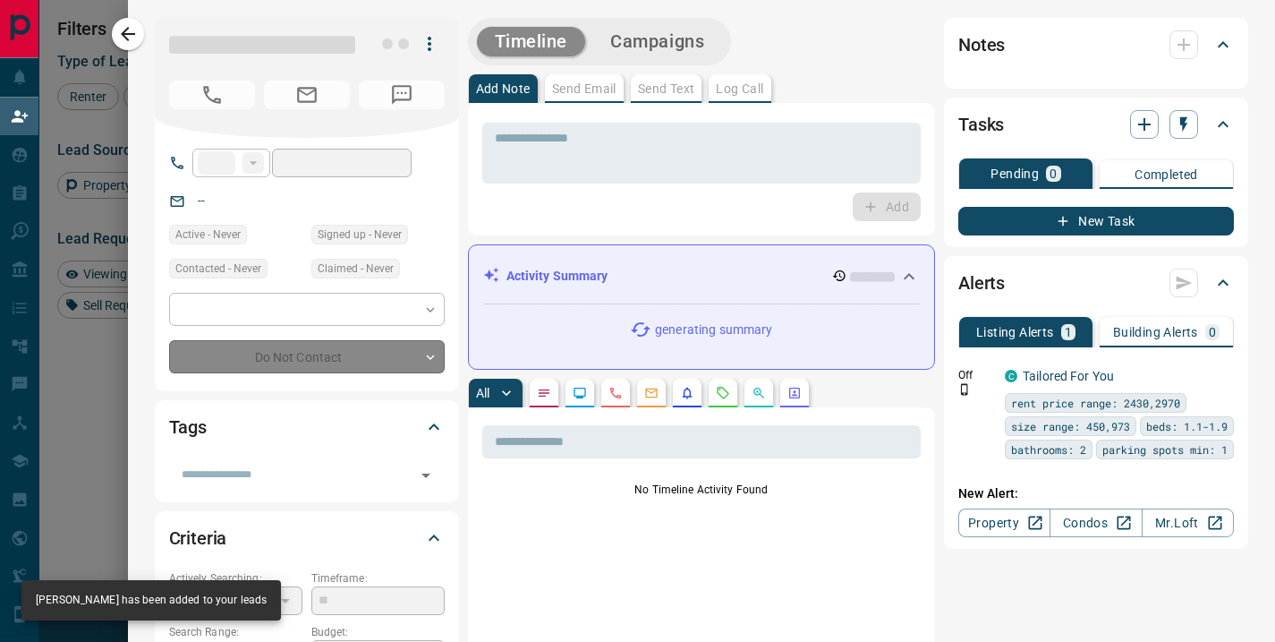
type input "**"
type input "**********"
type input "**"
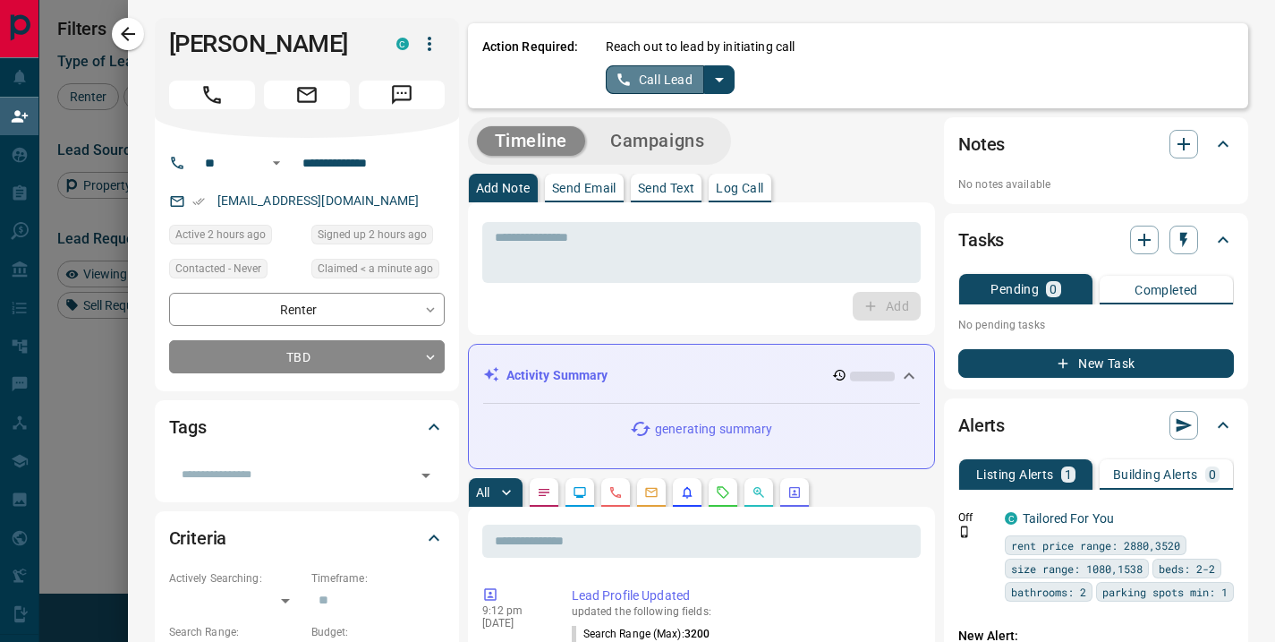
click at [651, 78] on button "Call Lead" at bounding box center [655, 79] width 99 height 29
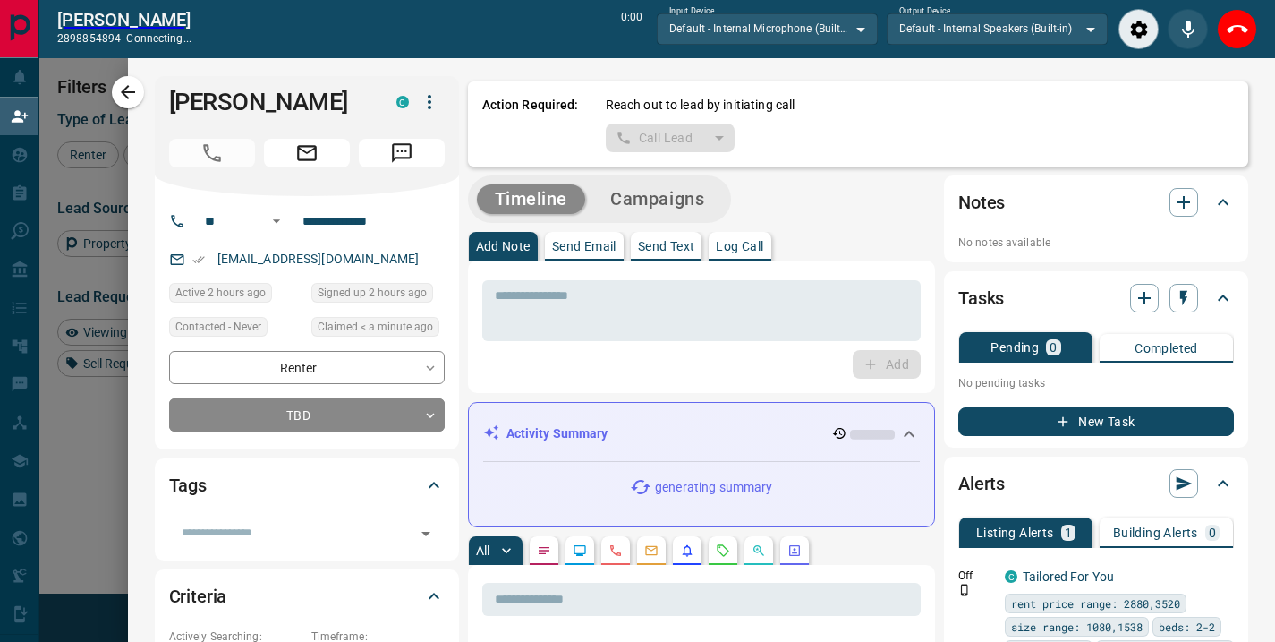
scroll to position [426, 893]
click at [1236, 33] on icon "Close" at bounding box center [1237, 29] width 21 height 21
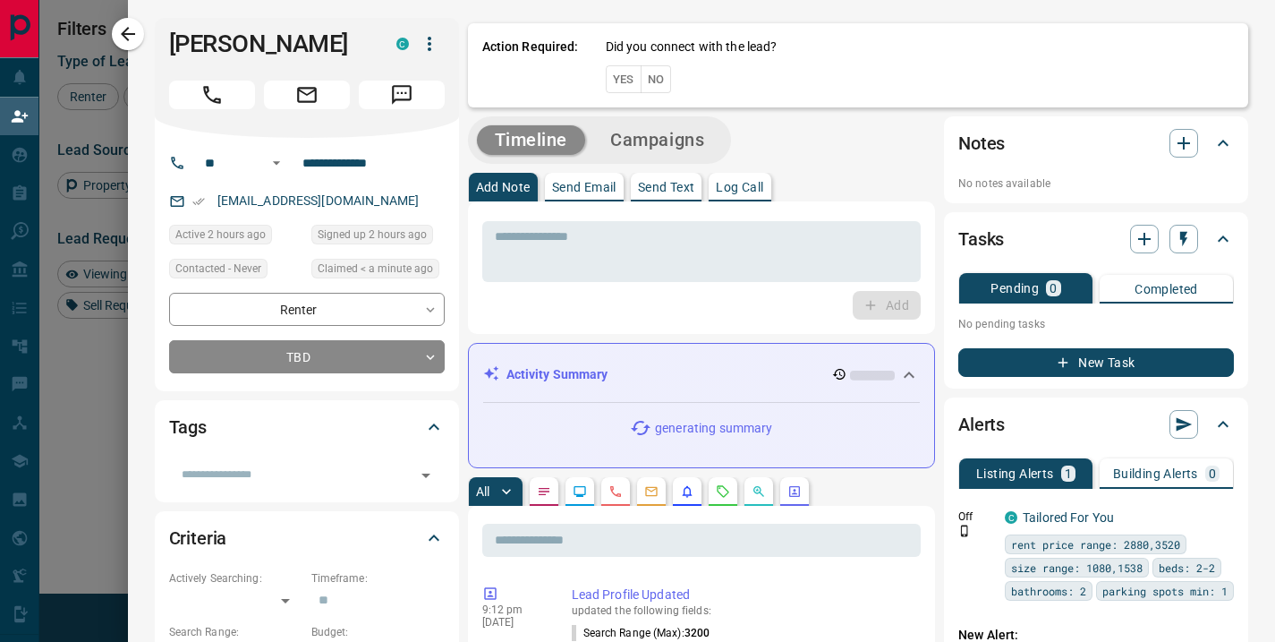
scroll to position [471, 893]
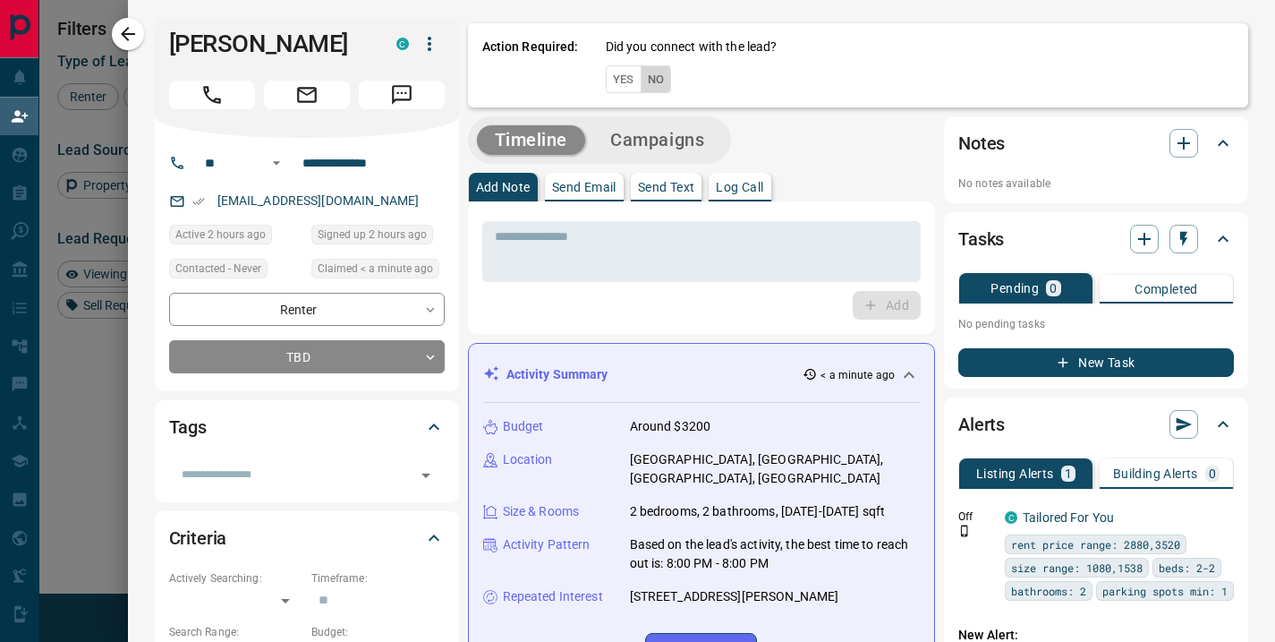
click at [646, 81] on button "No" at bounding box center [656, 79] width 31 height 28
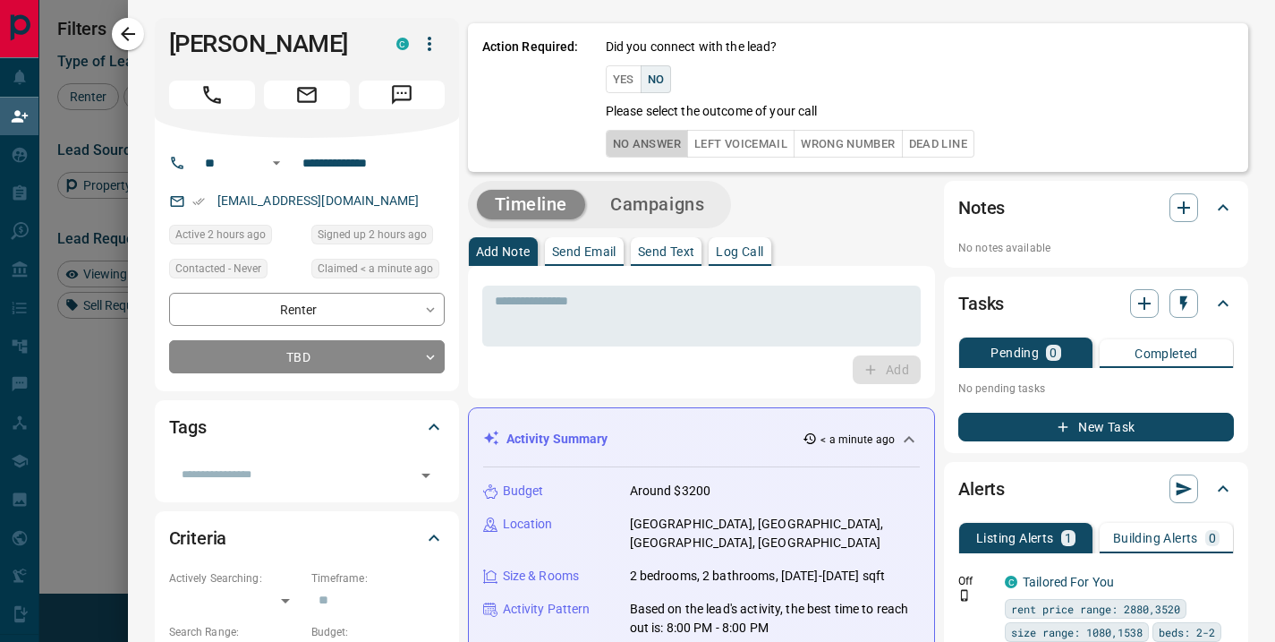
click at [636, 137] on button "No Answer" at bounding box center [647, 144] width 82 height 28
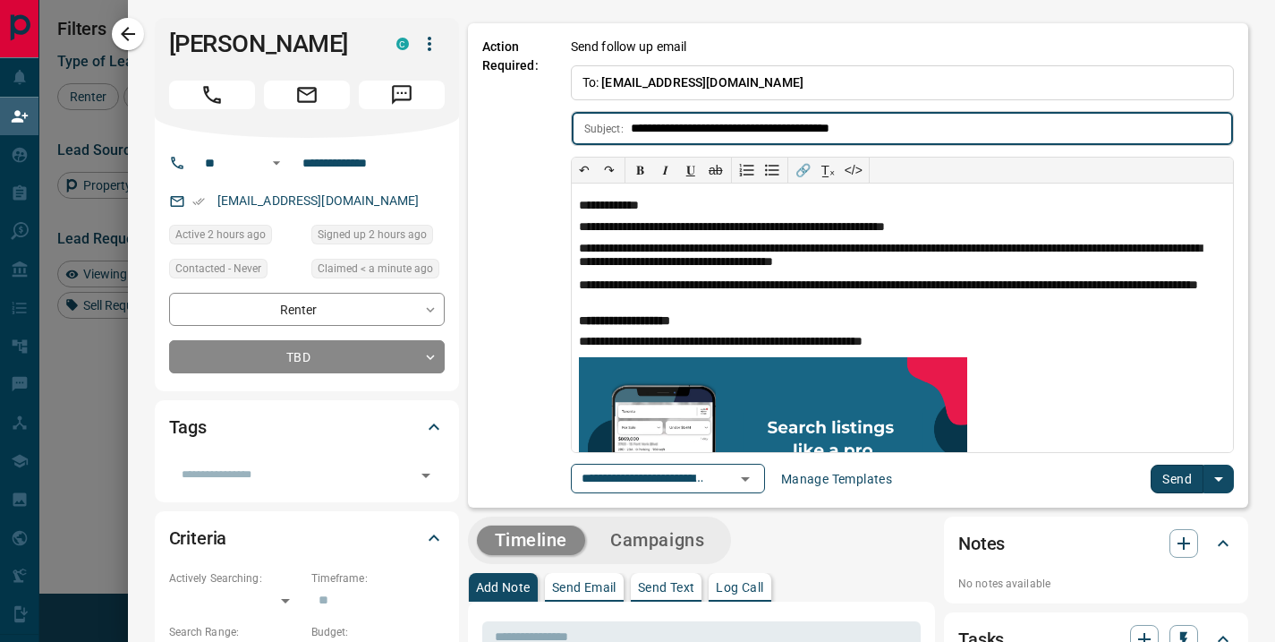
click at [1160, 472] on button "Send" at bounding box center [1177, 478] width 53 height 29
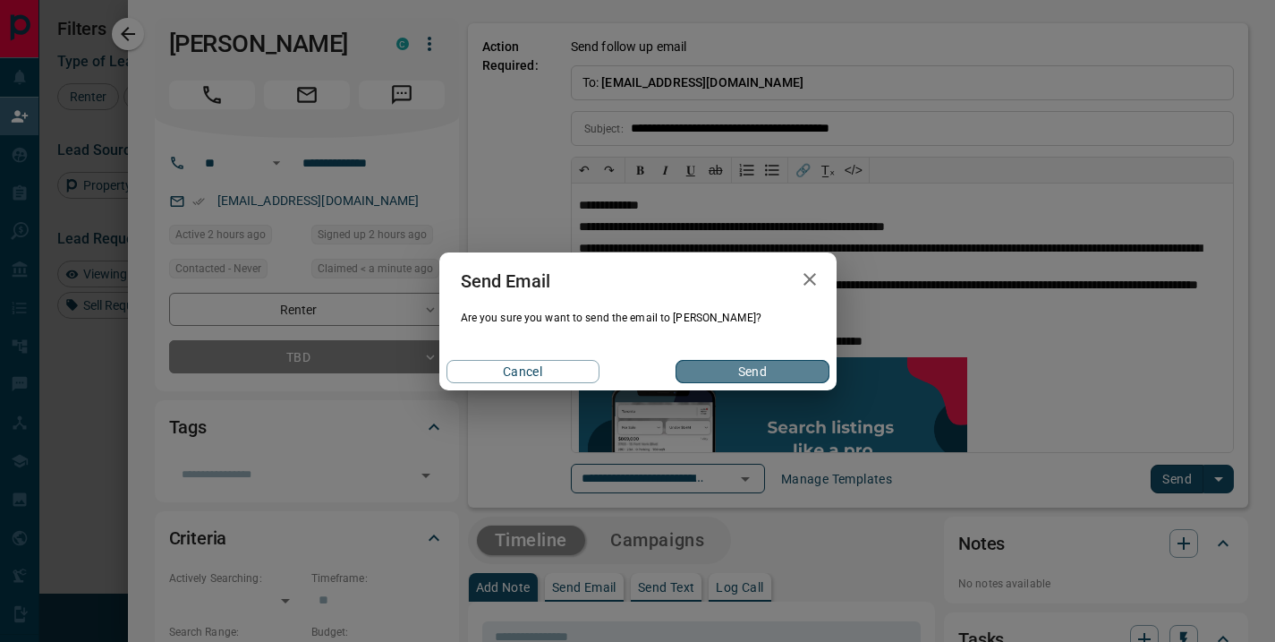
click at [752, 375] on button "Send" at bounding box center [752, 371] width 153 height 23
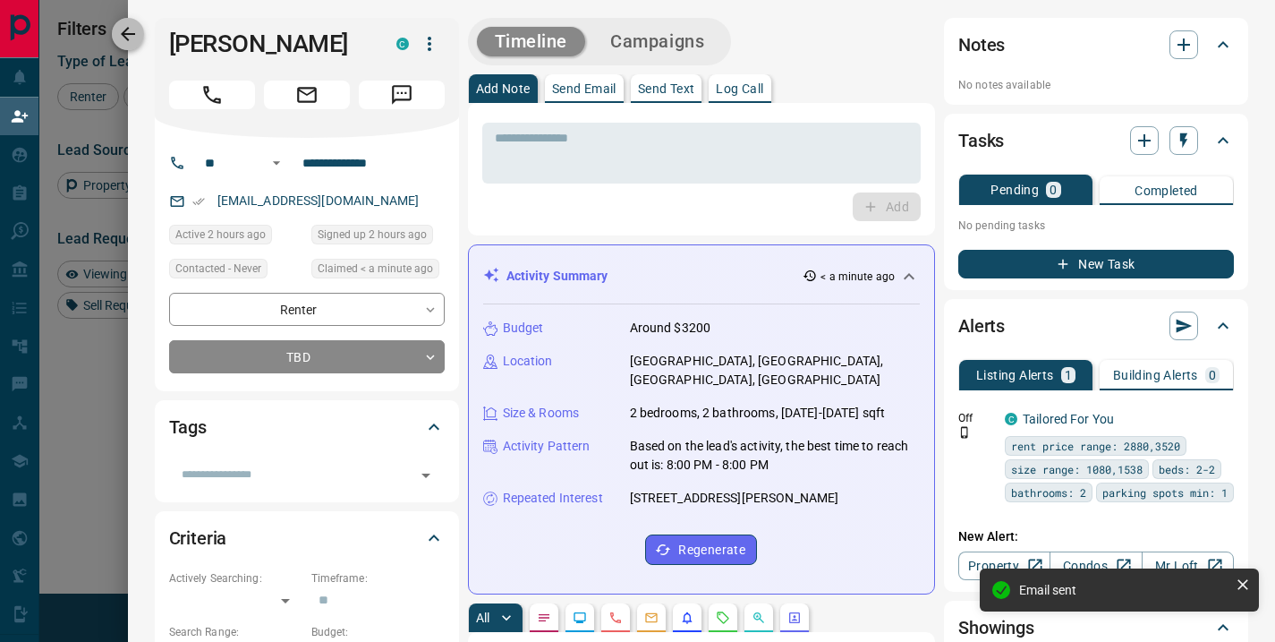
click at [136, 38] on icon "button" at bounding box center [127, 33] width 21 height 21
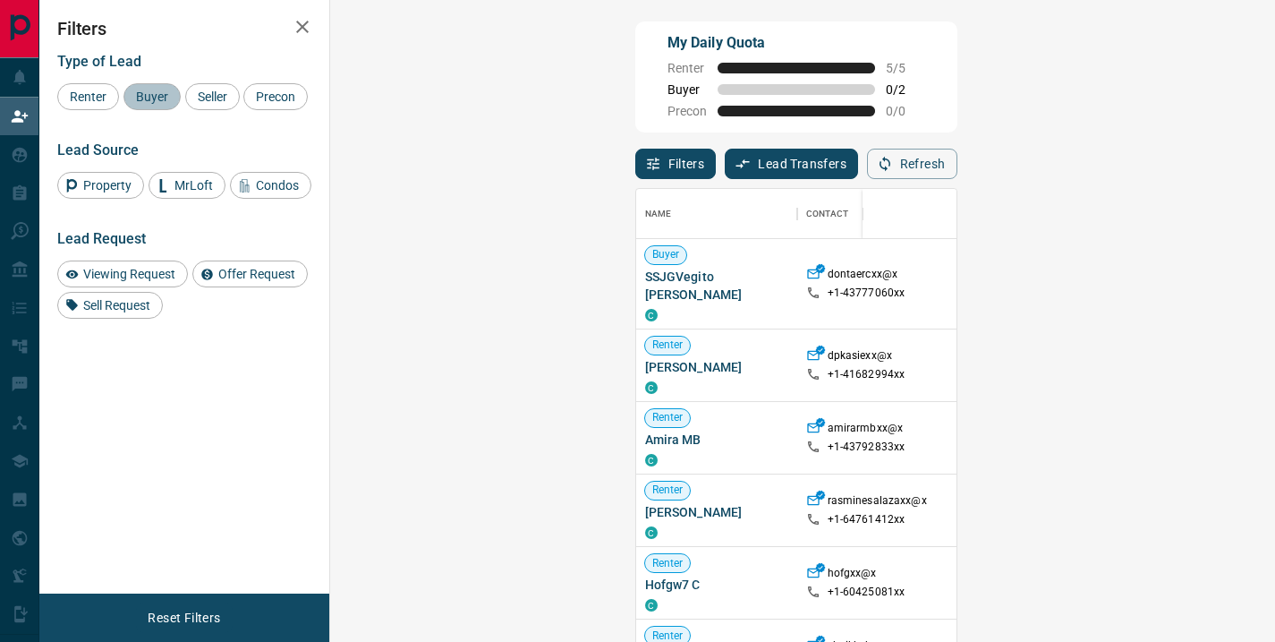
click at [149, 96] on span "Buyer" at bounding box center [152, 96] width 45 height 14
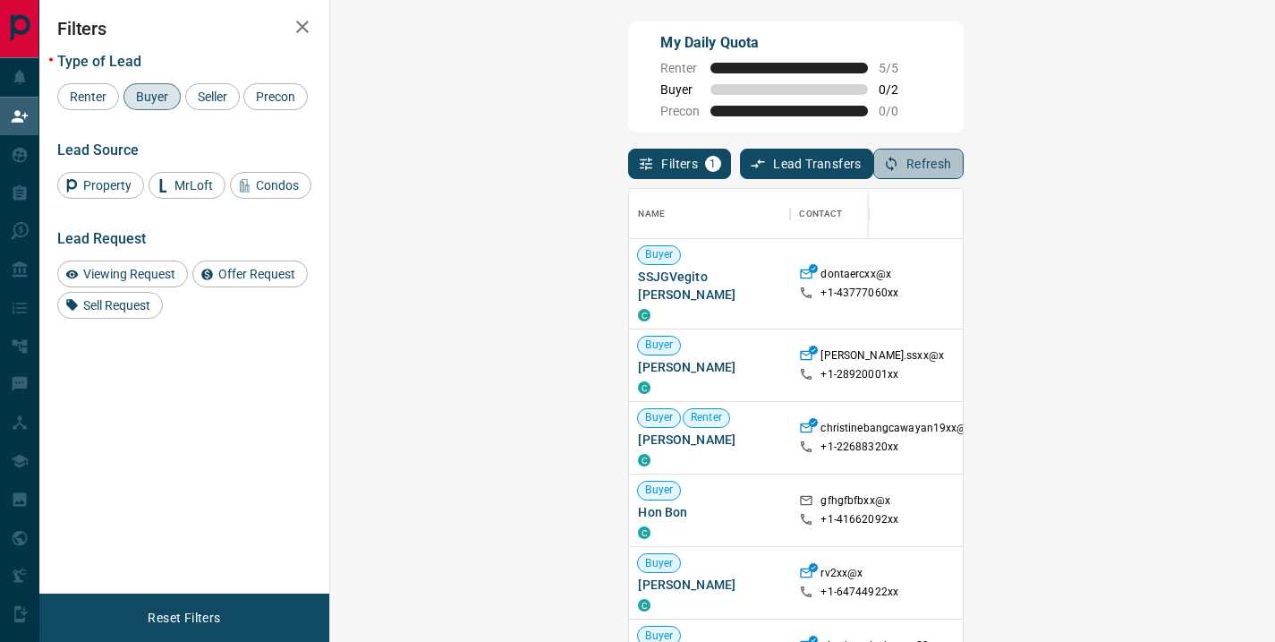
click at [964, 167] on button "Refresh" at bounding box center [918, 164] width 90 height 30
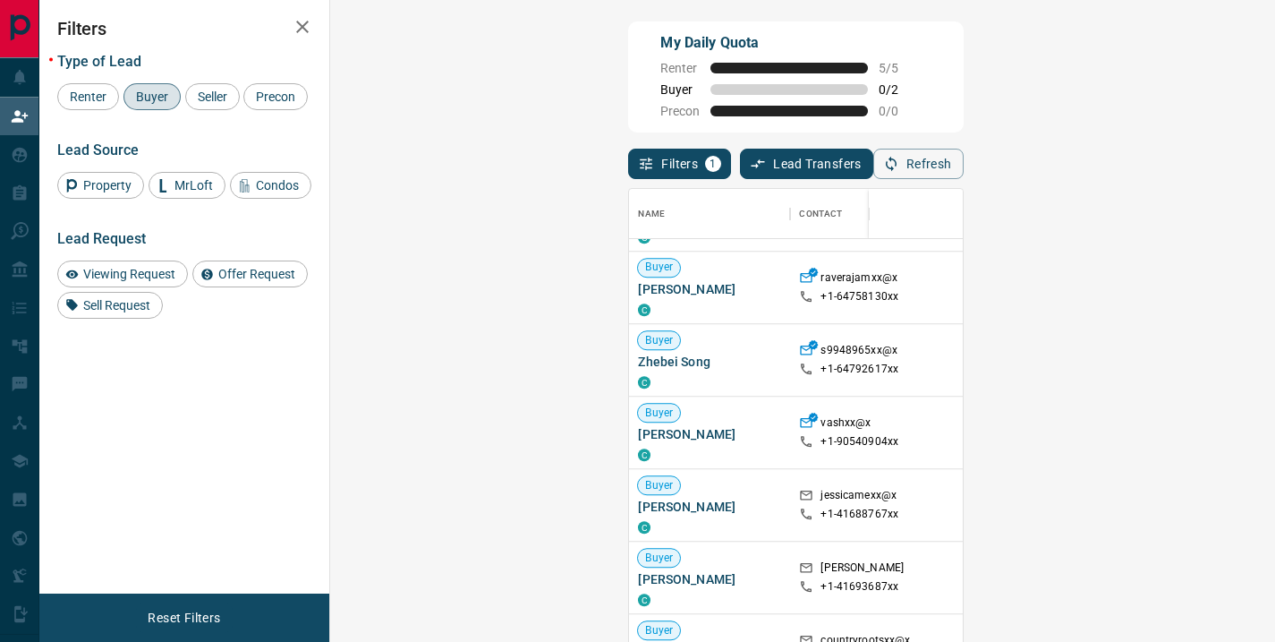
scroll to position [1463, 0]
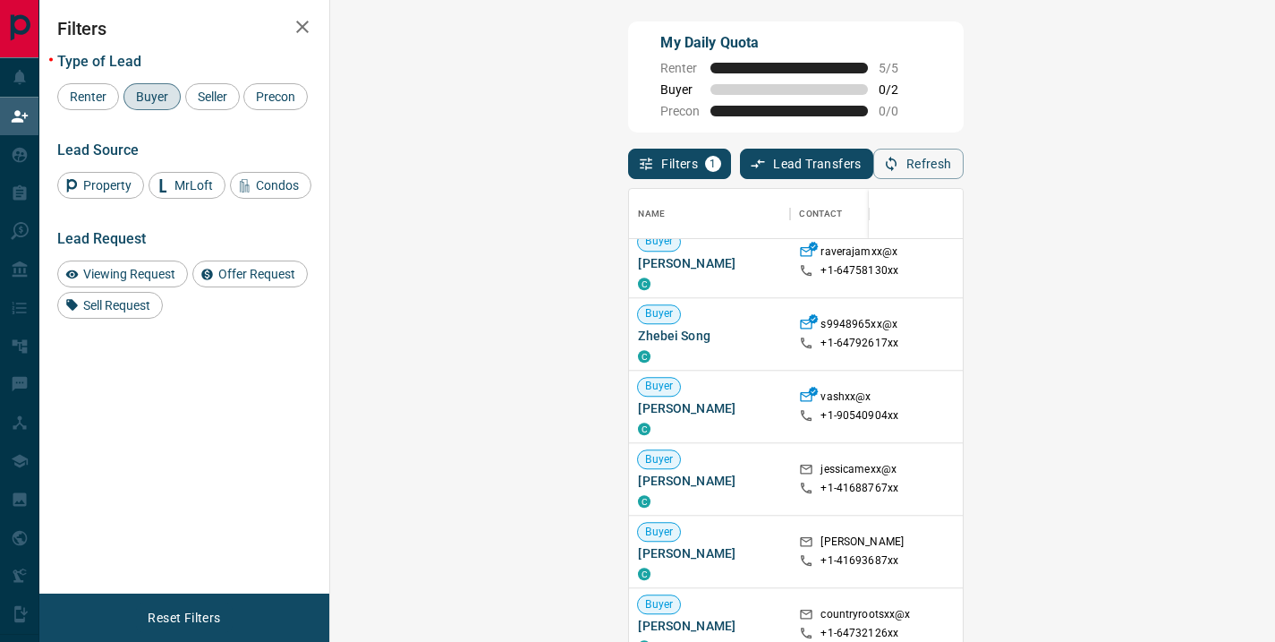
click at [1275, 617] on html "Lead Transfers Claim Leads My Leads Tasks Opportunities Deals Campaigns Automat…" at bounding box center [637, 321] width 1275 height 642
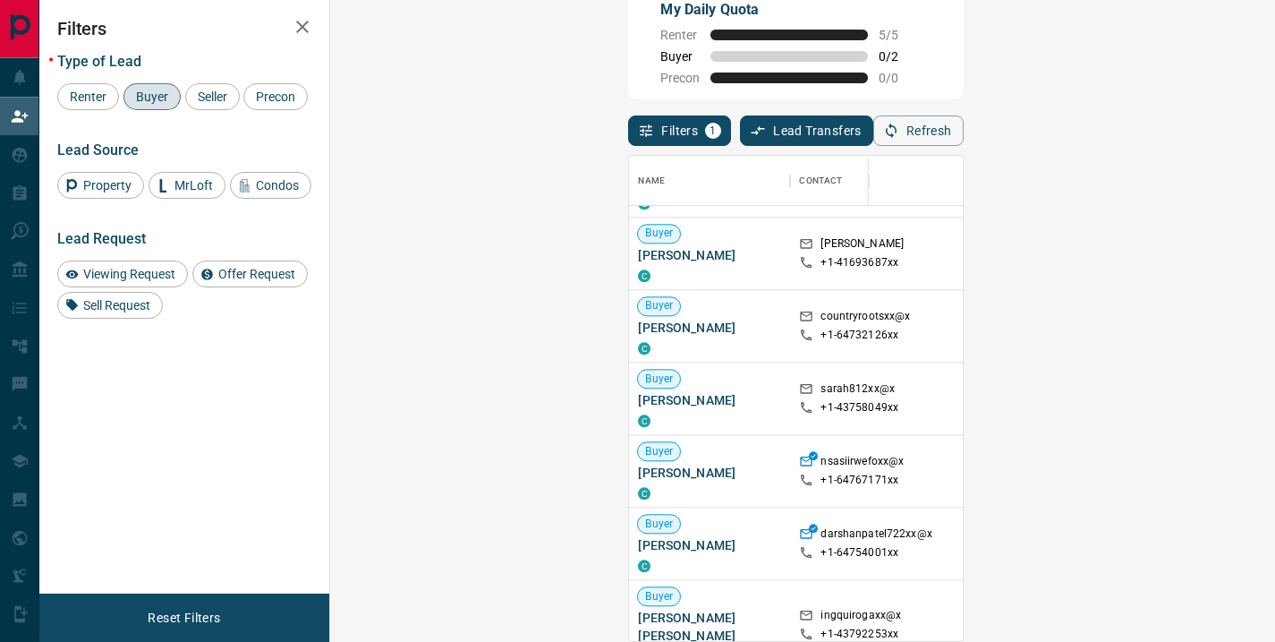
scroll to position [1716, 0]
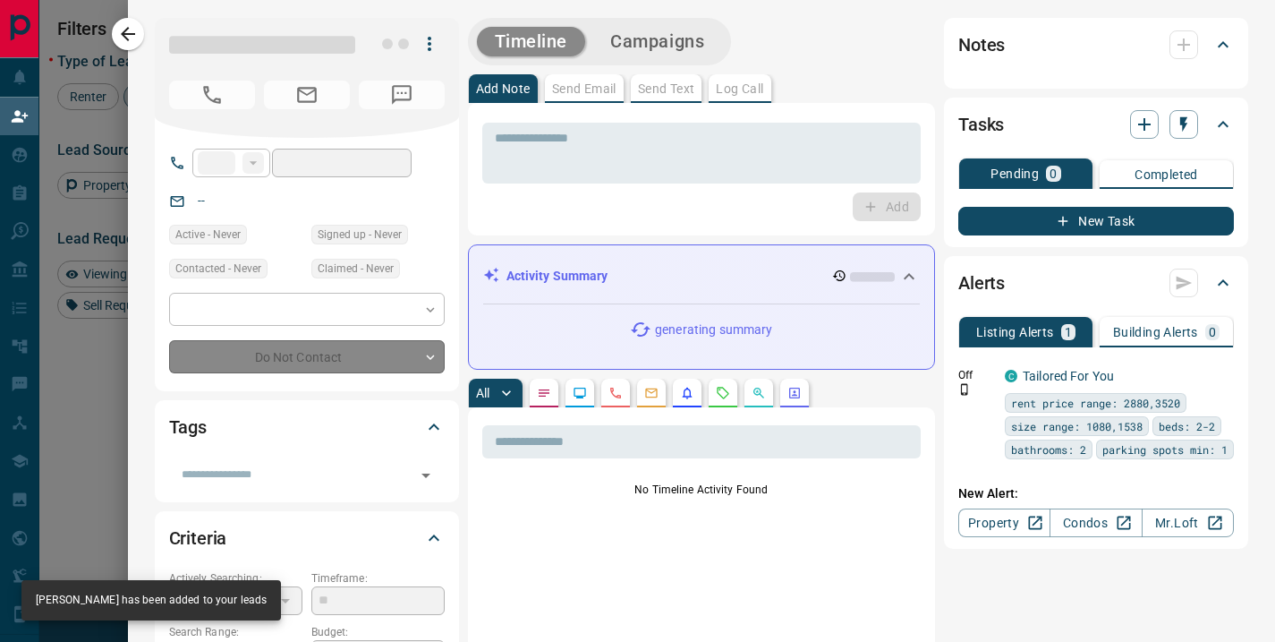
type input "**"
type input "**********"
type input "**"
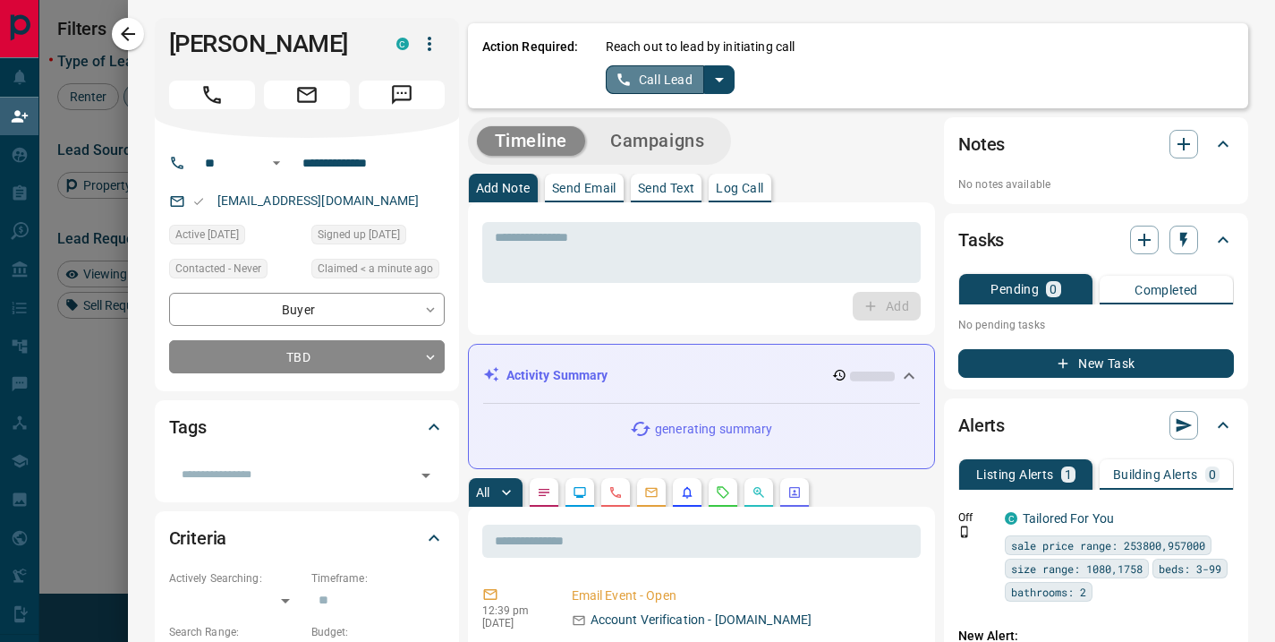
click at [676, 73] on button "Call Lead" at bounding box center [655, 79] width 99 height 29
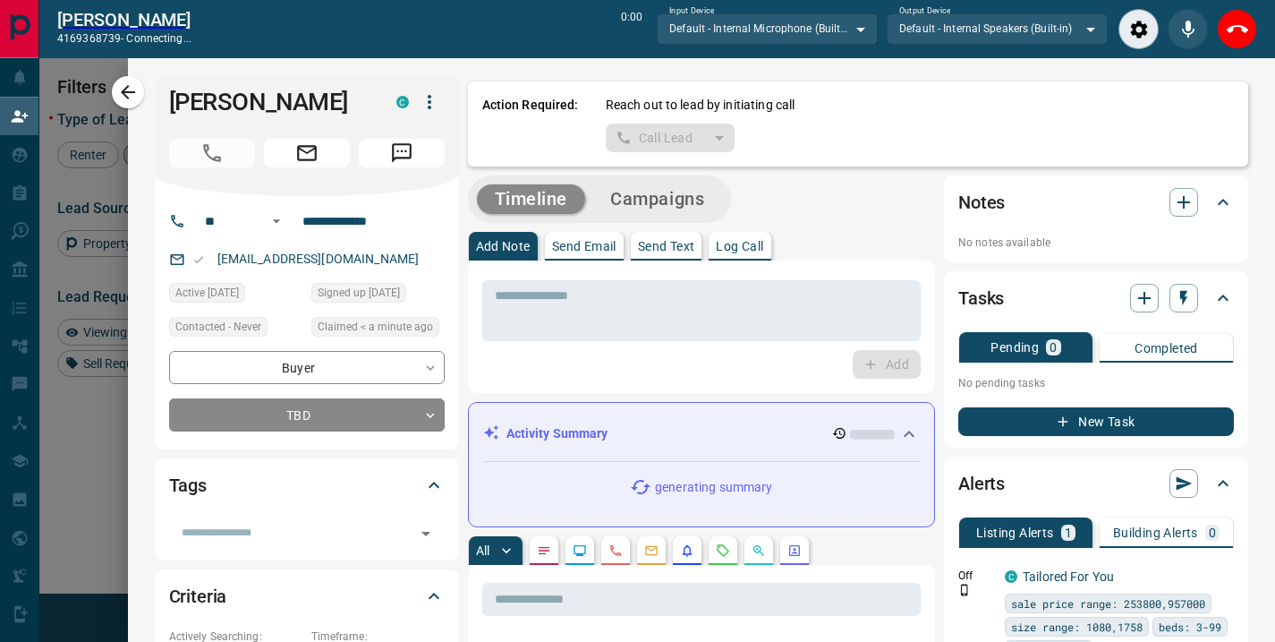
scroll to position [426, 893]
click at [1238, 40] on button "Close" at bounding box center [1237, 29] width 40 height 40
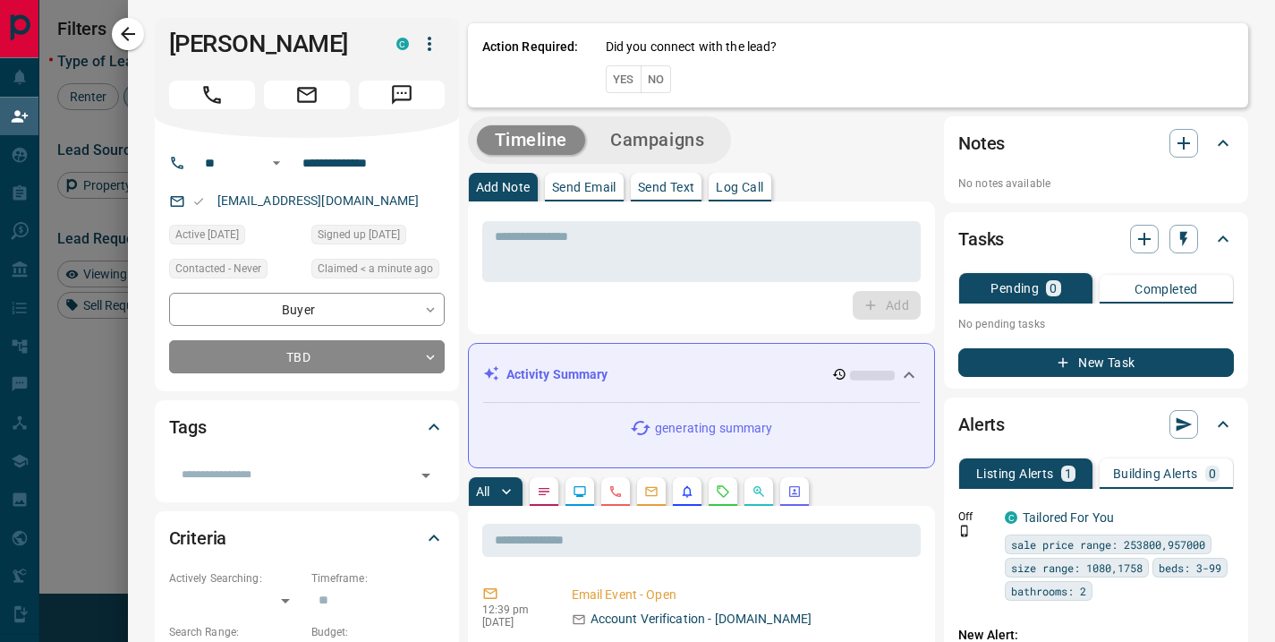
scroll to position [471, 893]
click at [651, 72] on button "No" at bounding box center [656, 79] width 31 height 28
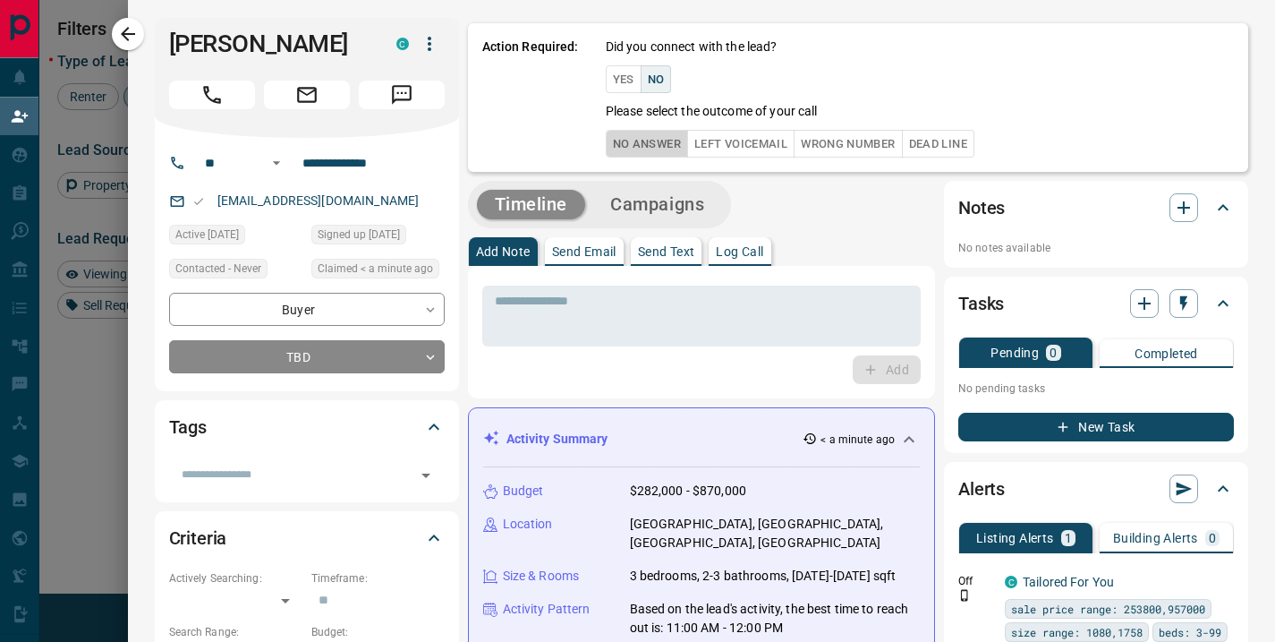
click at [630, 142] on button "No Answer" at bounding box center [647, 144] width 82 height 28
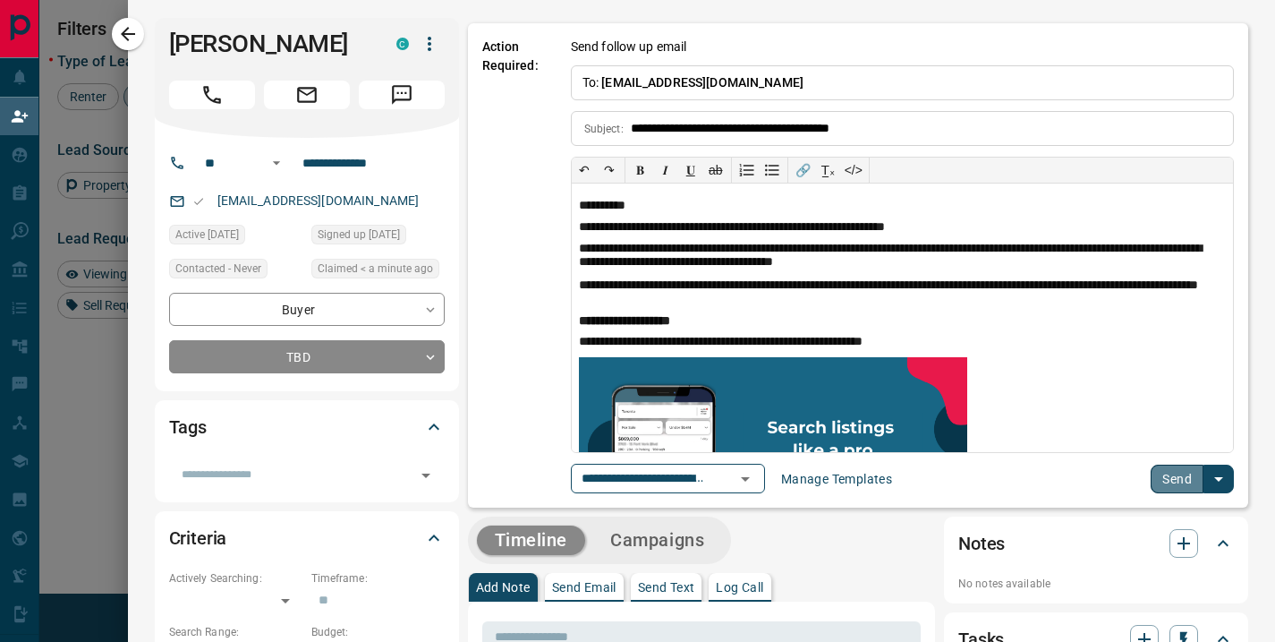
click at [1169, 471] on button "Send" at bounding box center [1177, 478] width 53 height 29
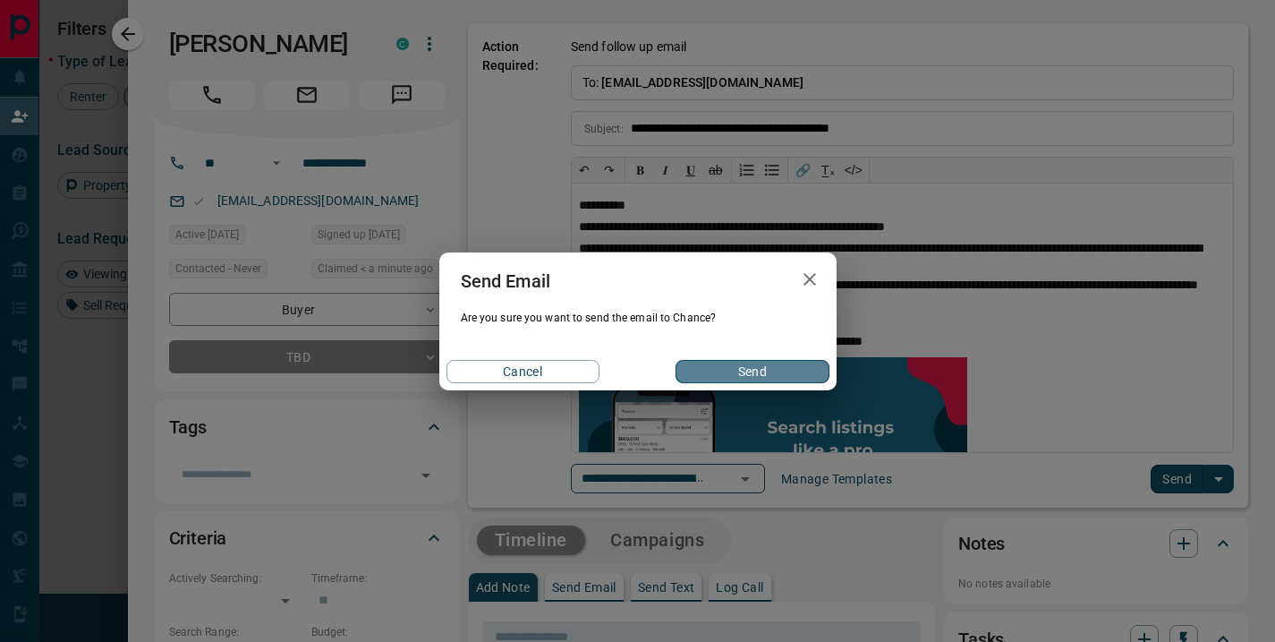
click at [754, 368] on button "Send" at bounding box center [752, 371] width 153 height 23
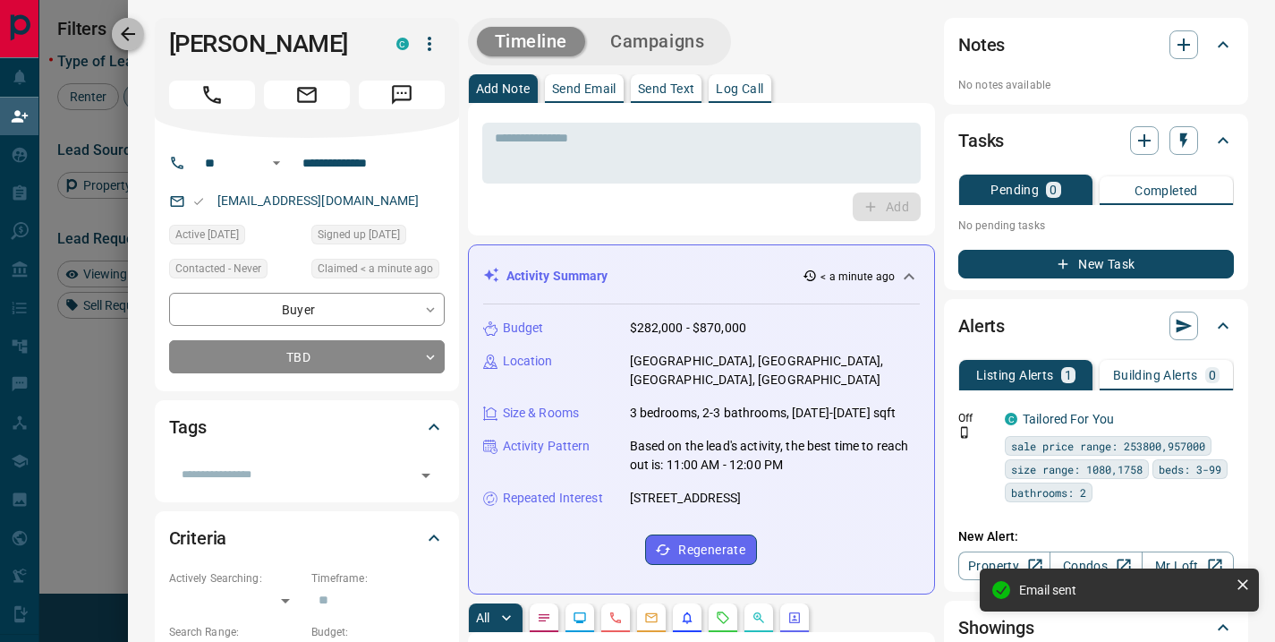
click at [132, 42] on icon "button" at bounding box center [127, 33] width 21 height 21
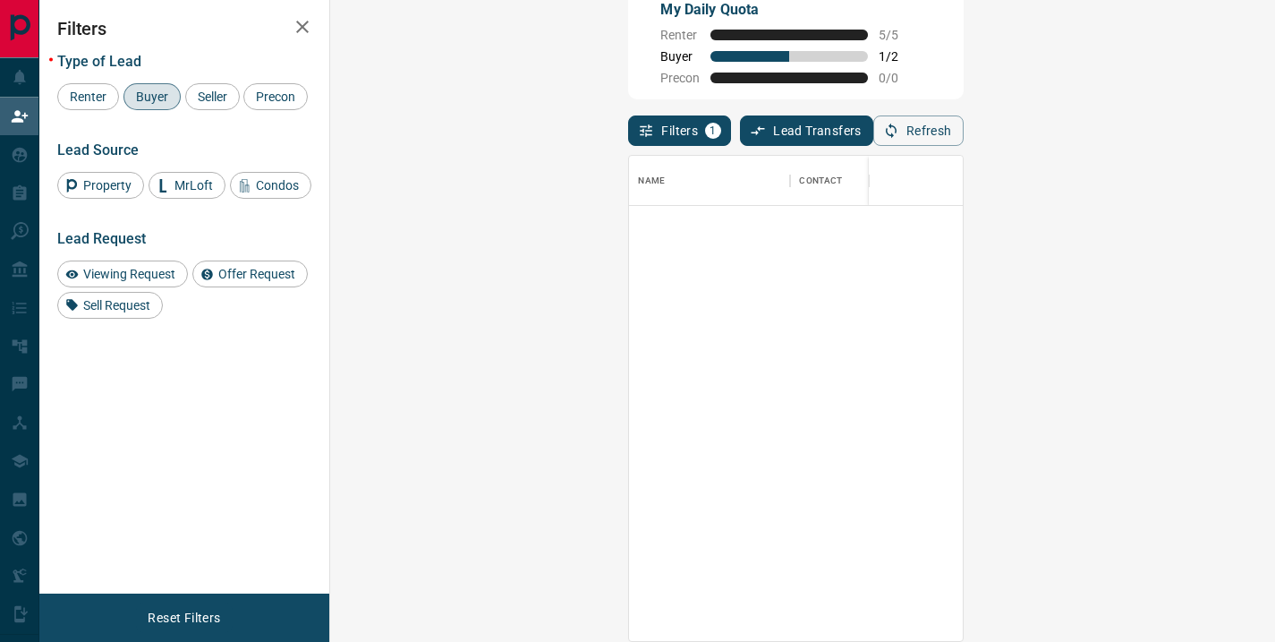
scroll to position [12060, 0]
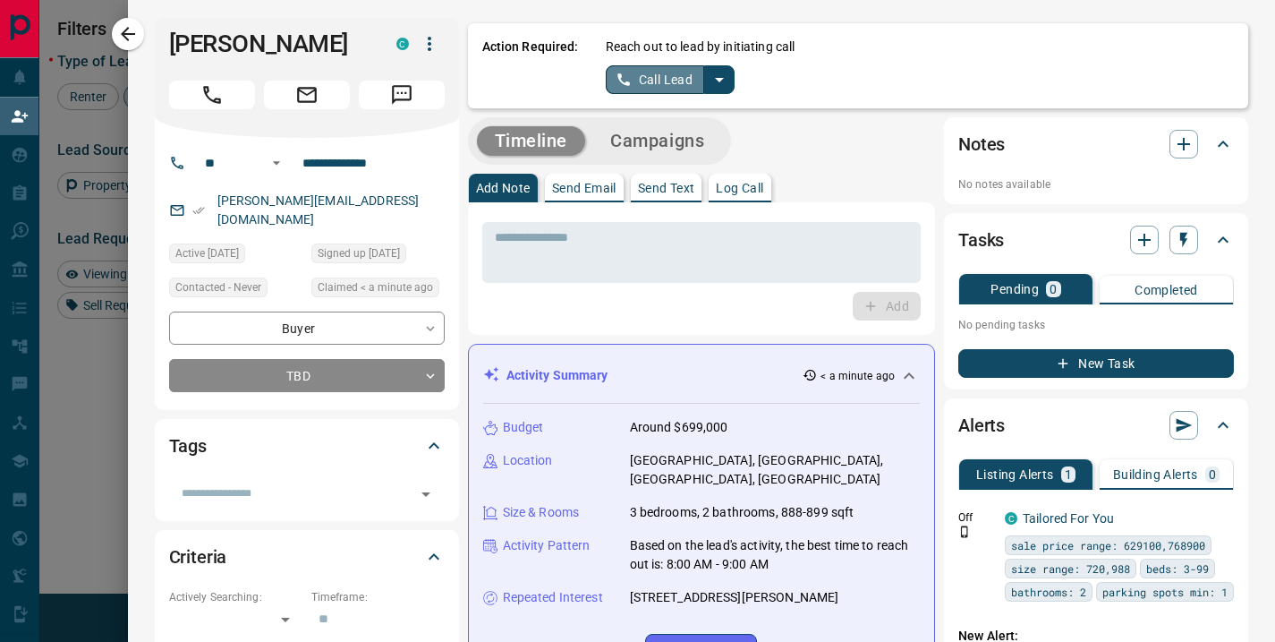
click at [659, 81] on button "Call Lead" at bounding box center [655, 79] width 99 height 29
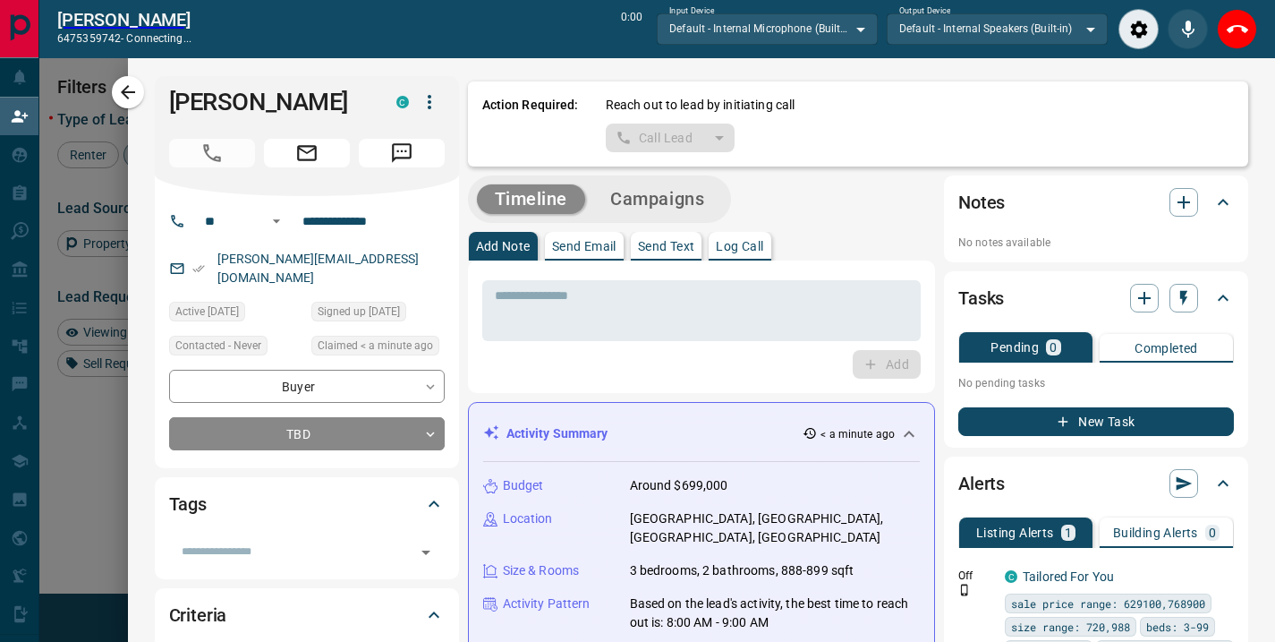
scroll to position [426, 893]
click at [1227, 35] on icon "Close" at bounding box center [1237, 29] width 21 height 21
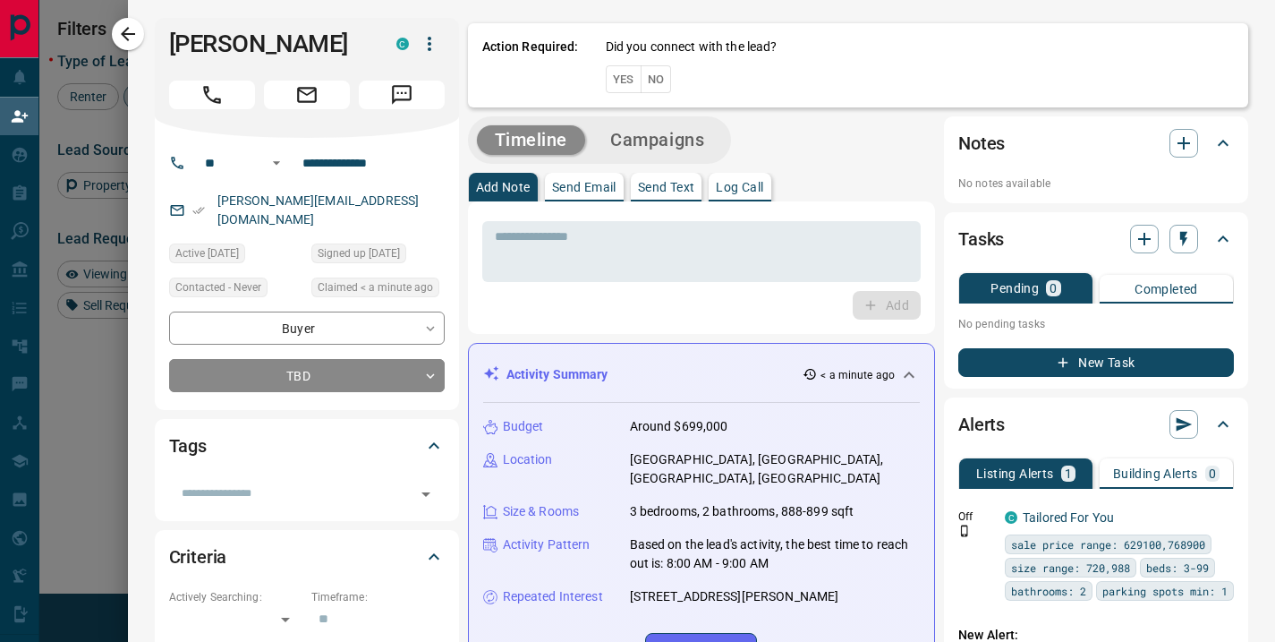
scroll to position [471, 893]
click at [642, 81] on button "No" at bounding box center [656, 79] width 31 height 28
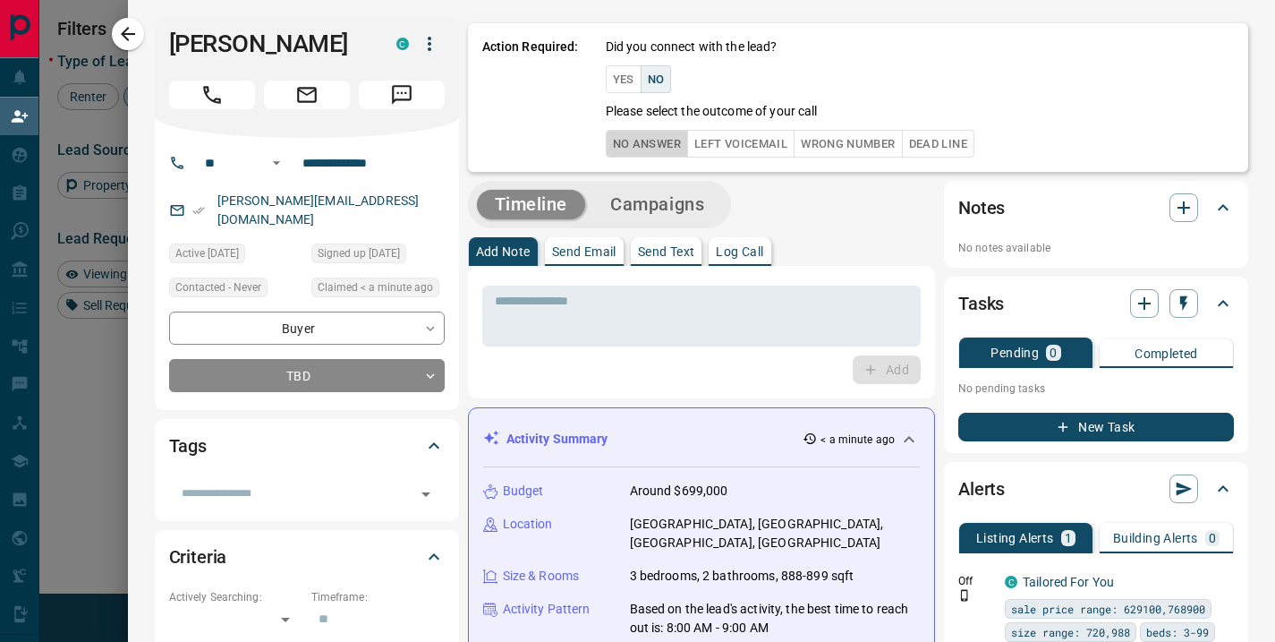
click at [631, 141] on button "No Answer" at bounding box center [647, 144] width 82 height 28
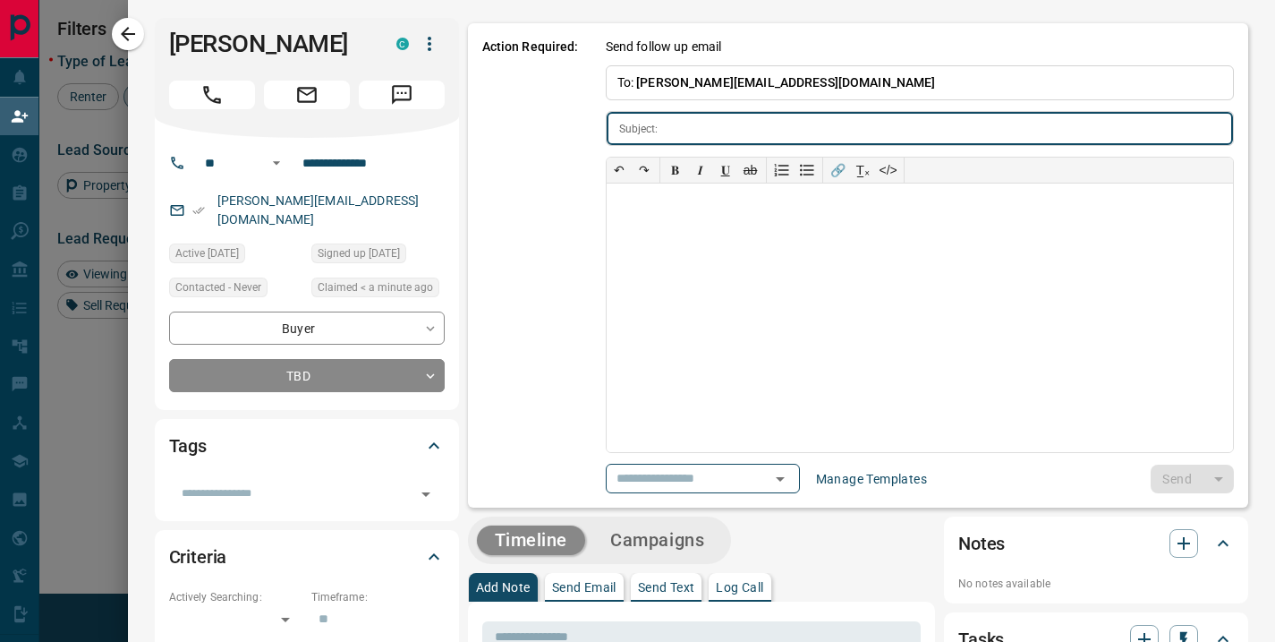
type input "**********"
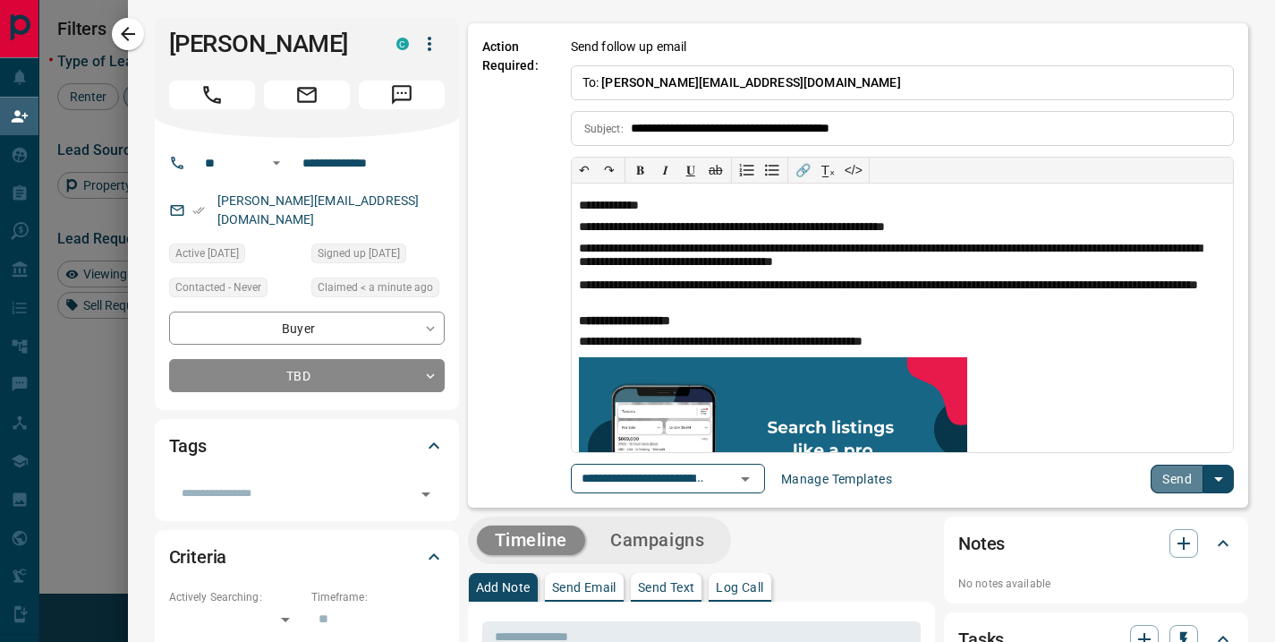
click at [1155, 472] on button "Send" at bounding box center [1177, 478] width 53 height 29
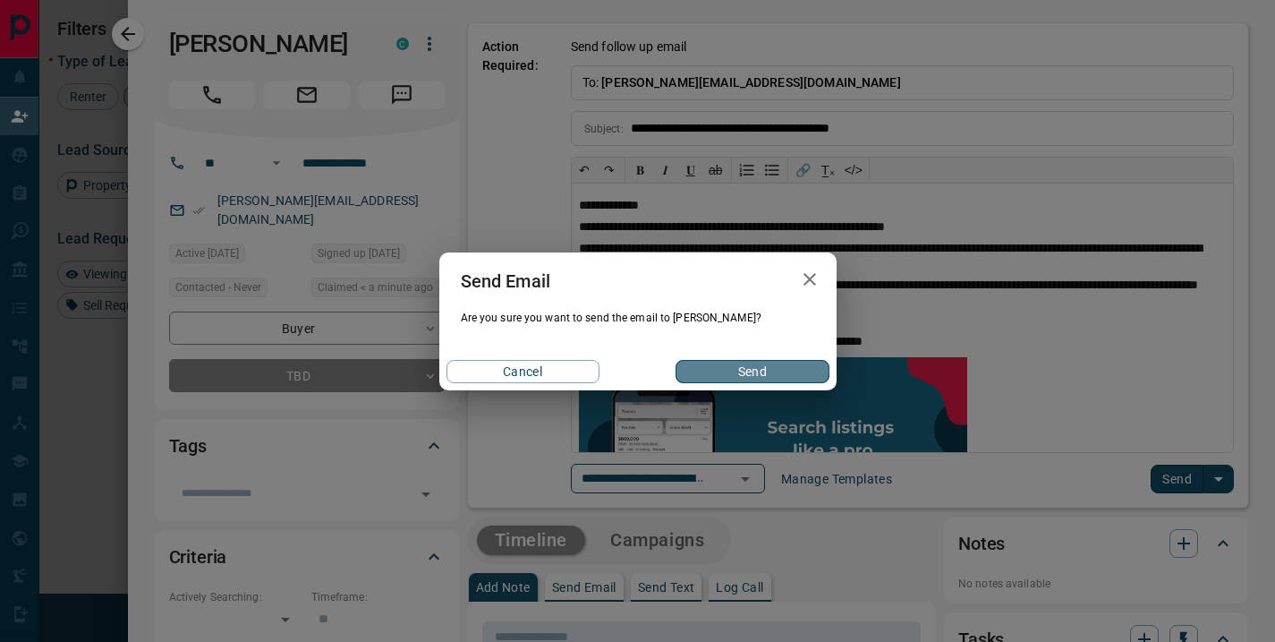
click at [756, 370] on button "Send" at bounding box center [752, 371] width 153 height 23
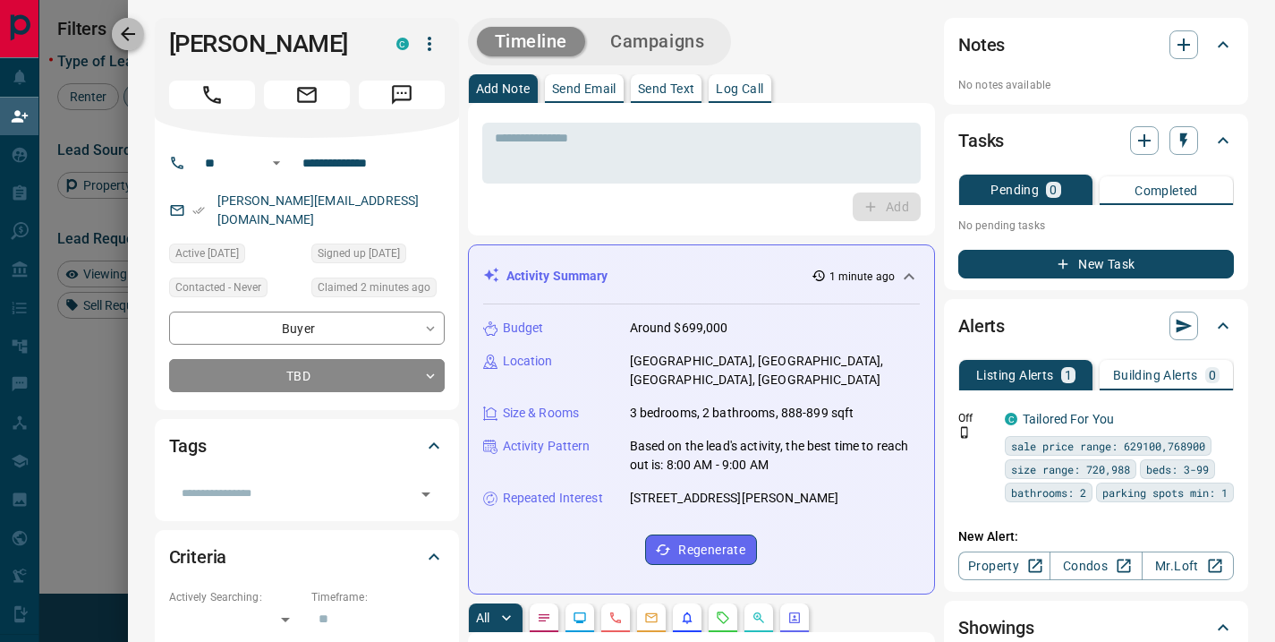
click at [128, 33] on icon "button" at bounding box center [128, 34] width 14 height 14
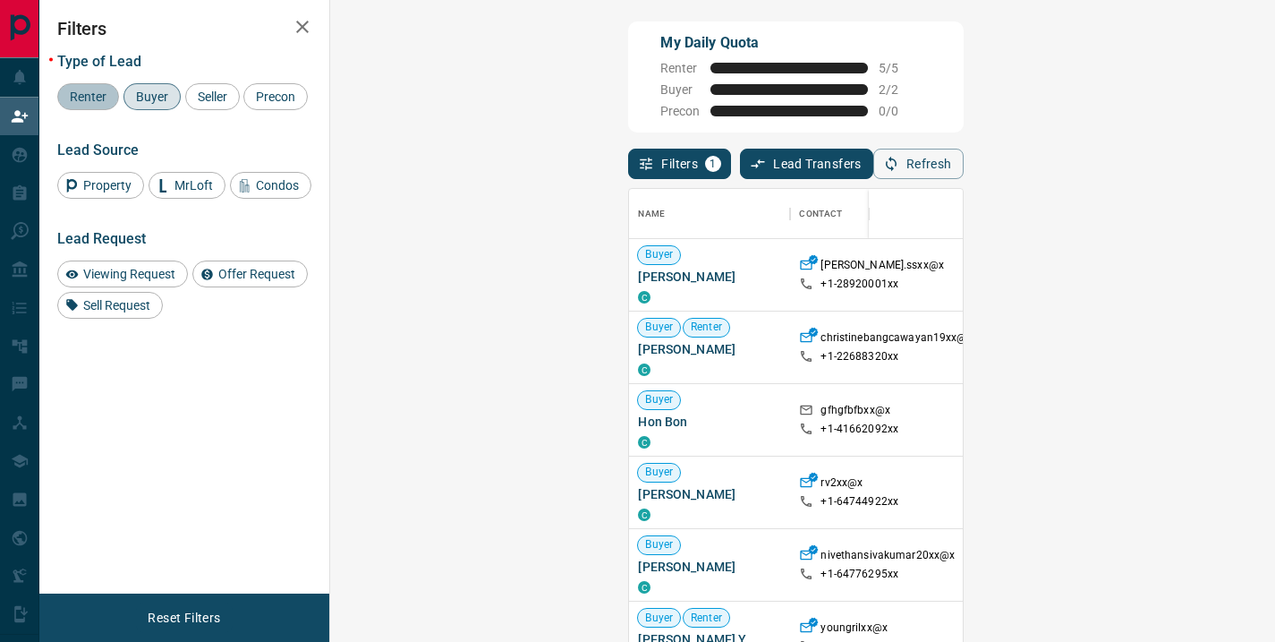
click at [90, 94] on span "Renter" at bounding box center [88, 96] width 49 height 14
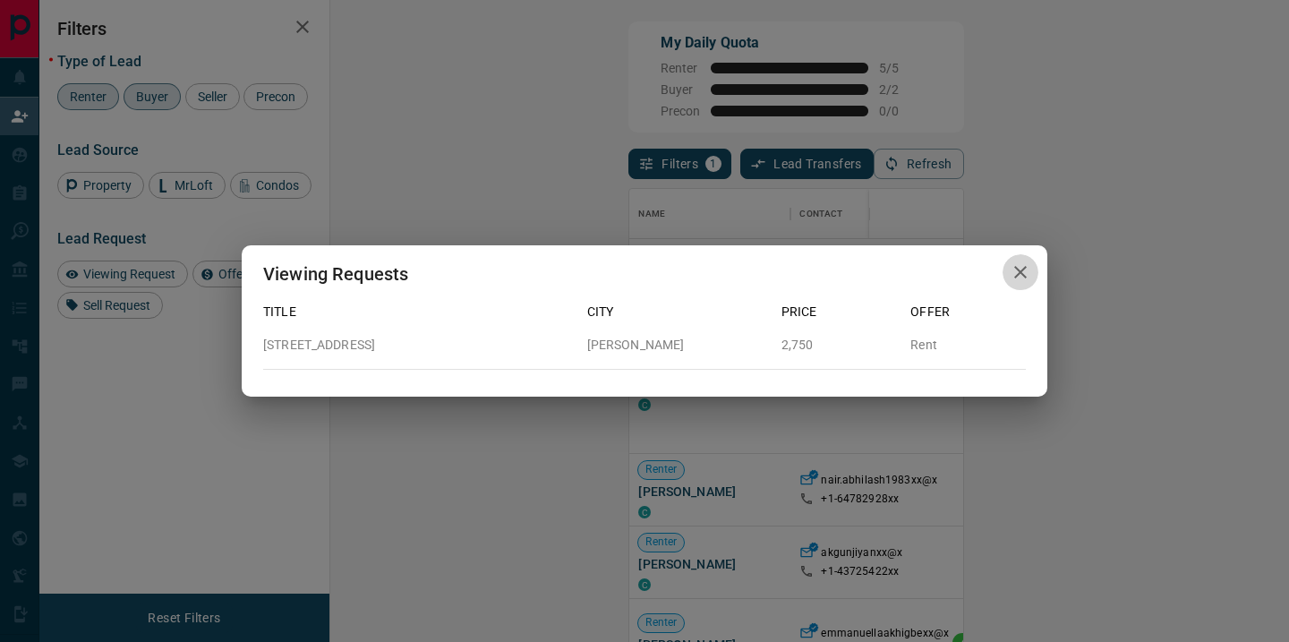
click at [1025, 270] on icon "button" at bounding box center [1019, 271] width 21 height 21
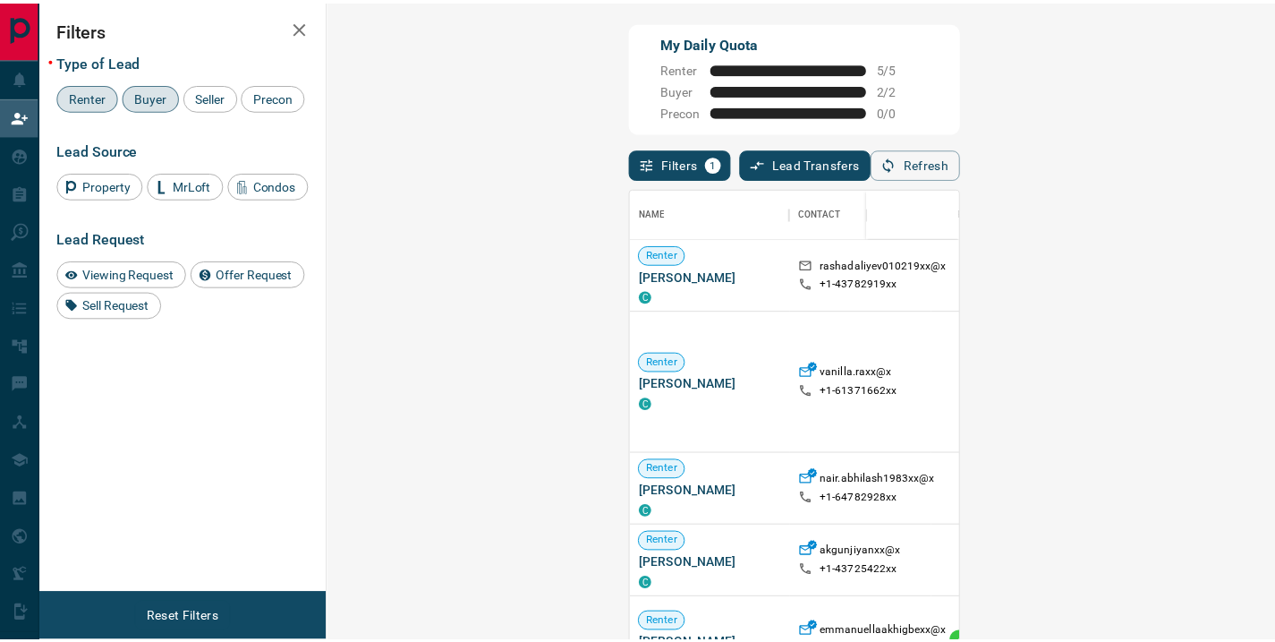
scroll to position [14, 14]
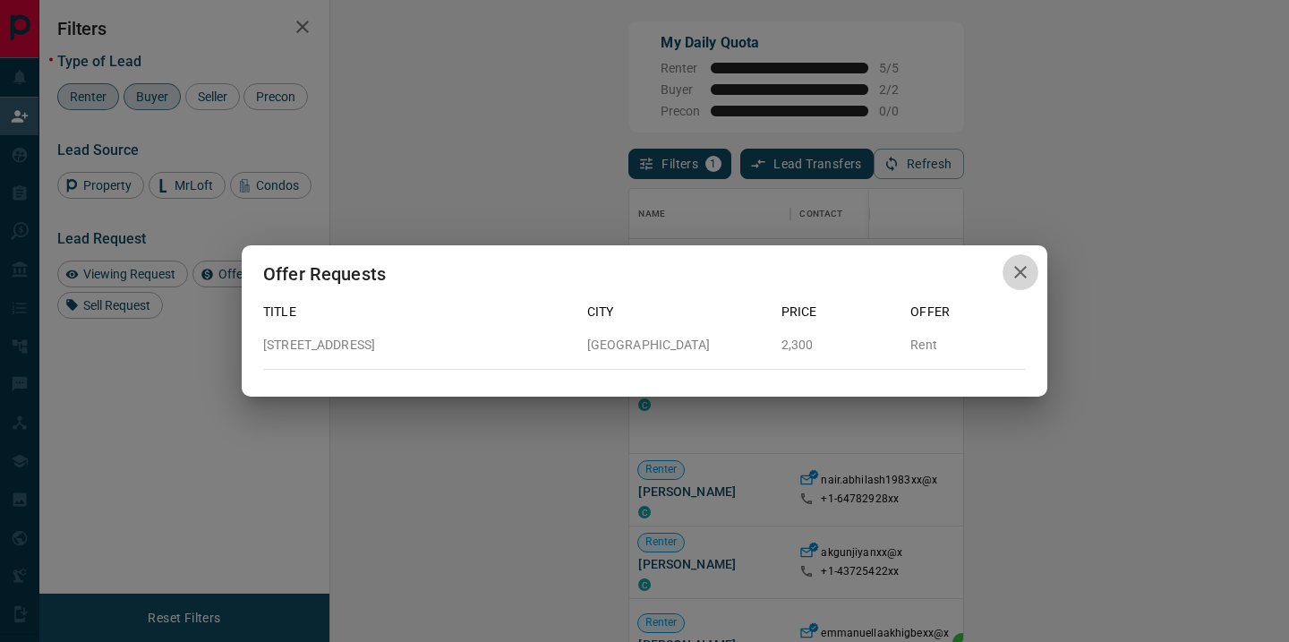
click at [1024, 268] on icon "button" at bounding box center [1020, 272] width 13 height 13
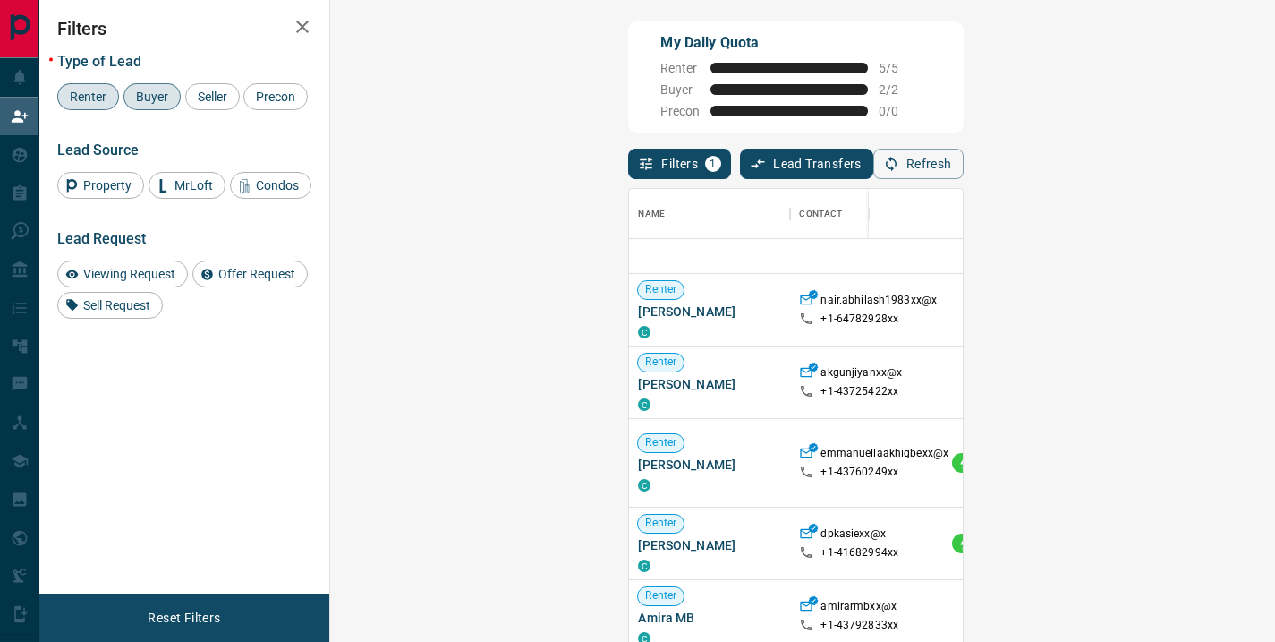
scroll to position [205, 0]
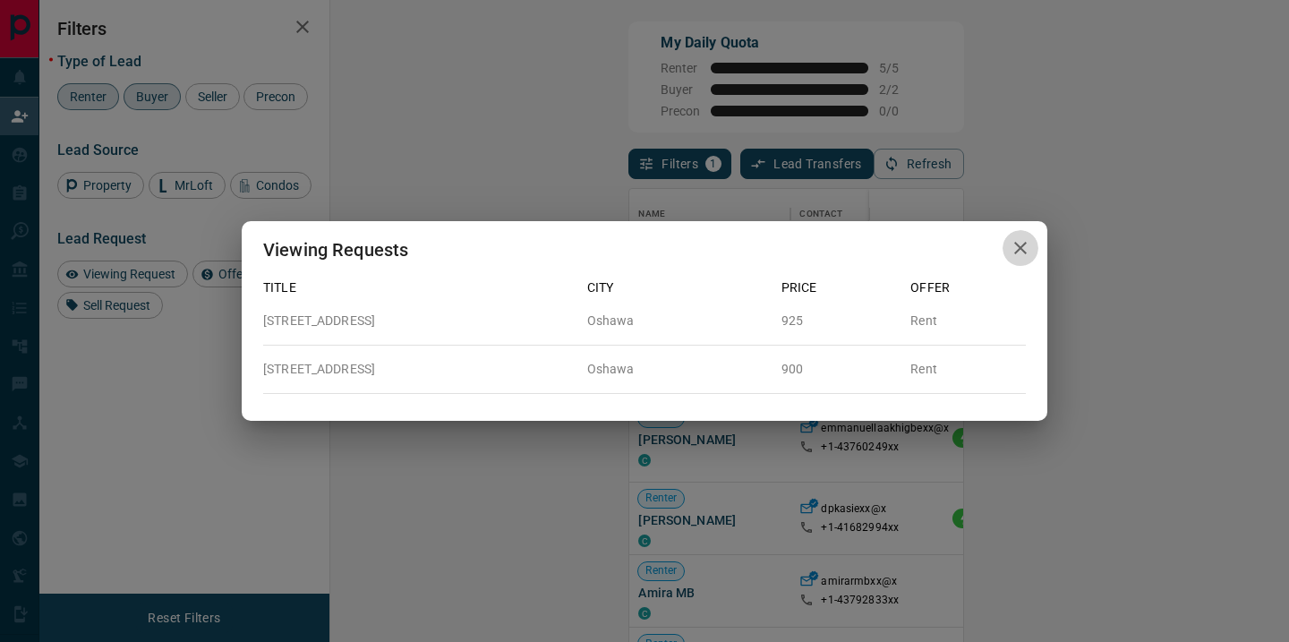
click at [1024, 245] on icon "button" at bounding box center [1020, 248] width 13 height 13
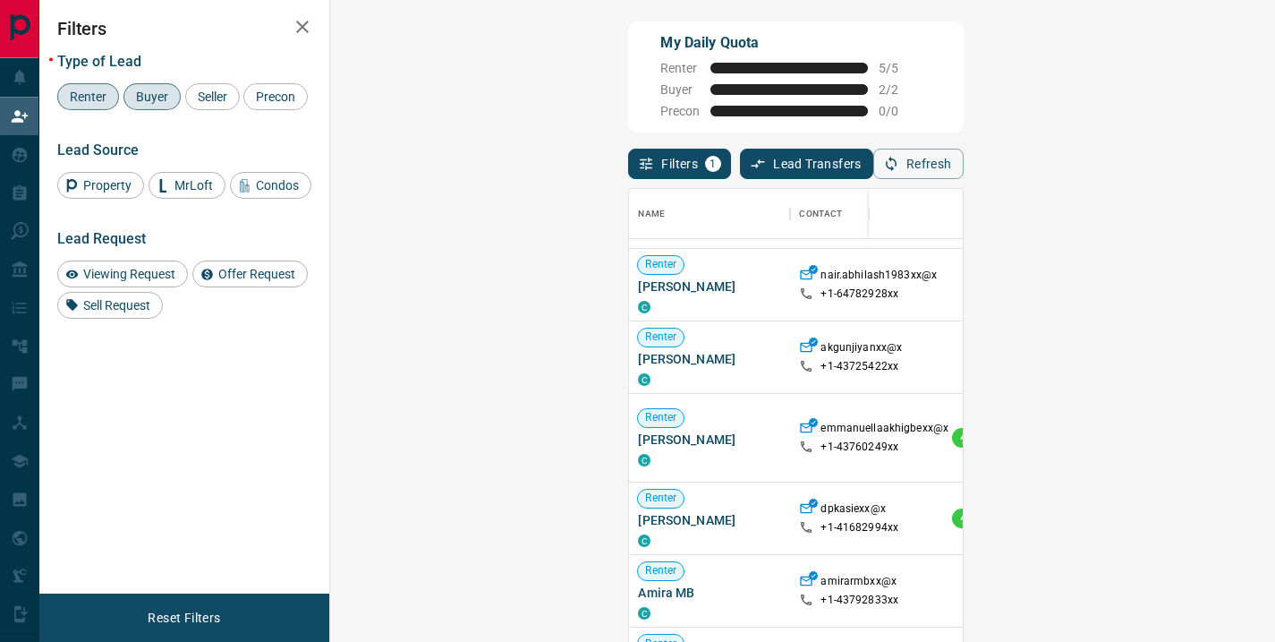
scroll to position [0, 0]
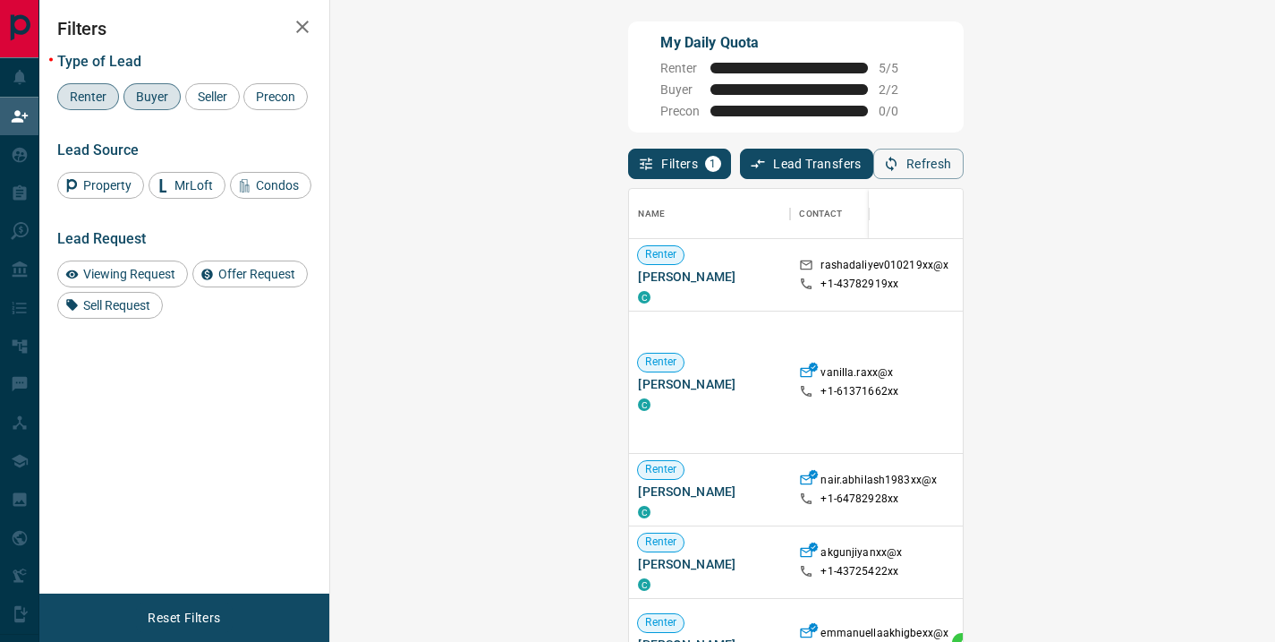
click at [77, 98] on span "Renter" at bounding box center [88, 96] width 49 height 14
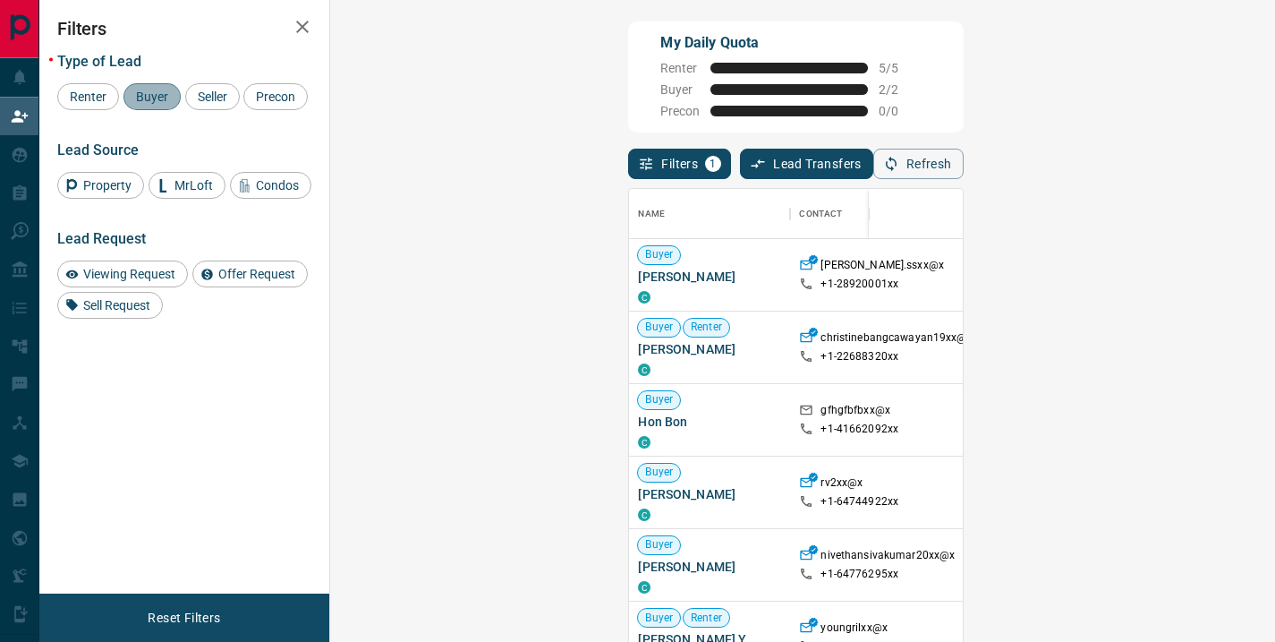
click at [149, 102] on span "Buyer" at bounding box center [152, 96] width 45 height 14
